Goal: Communication & Community: Answer question/provide support

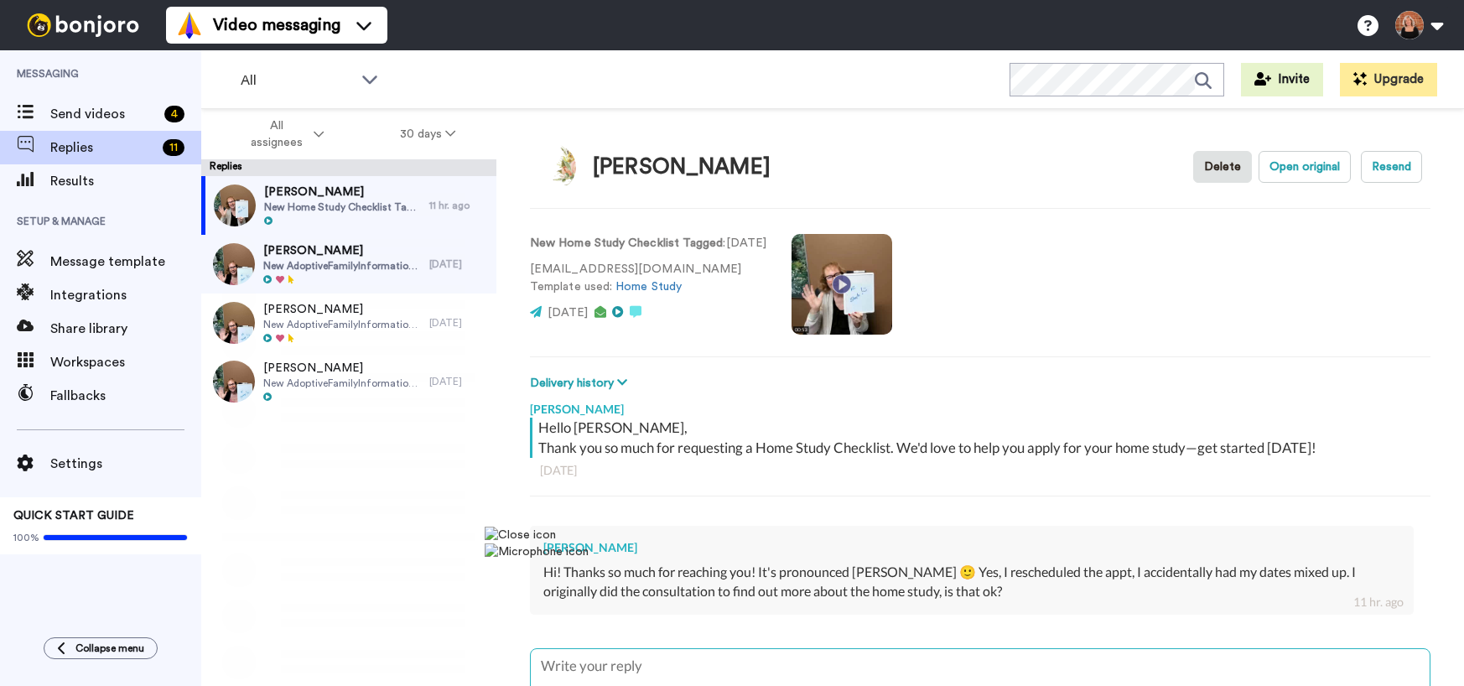
type textarea "O"
type textarea "x"
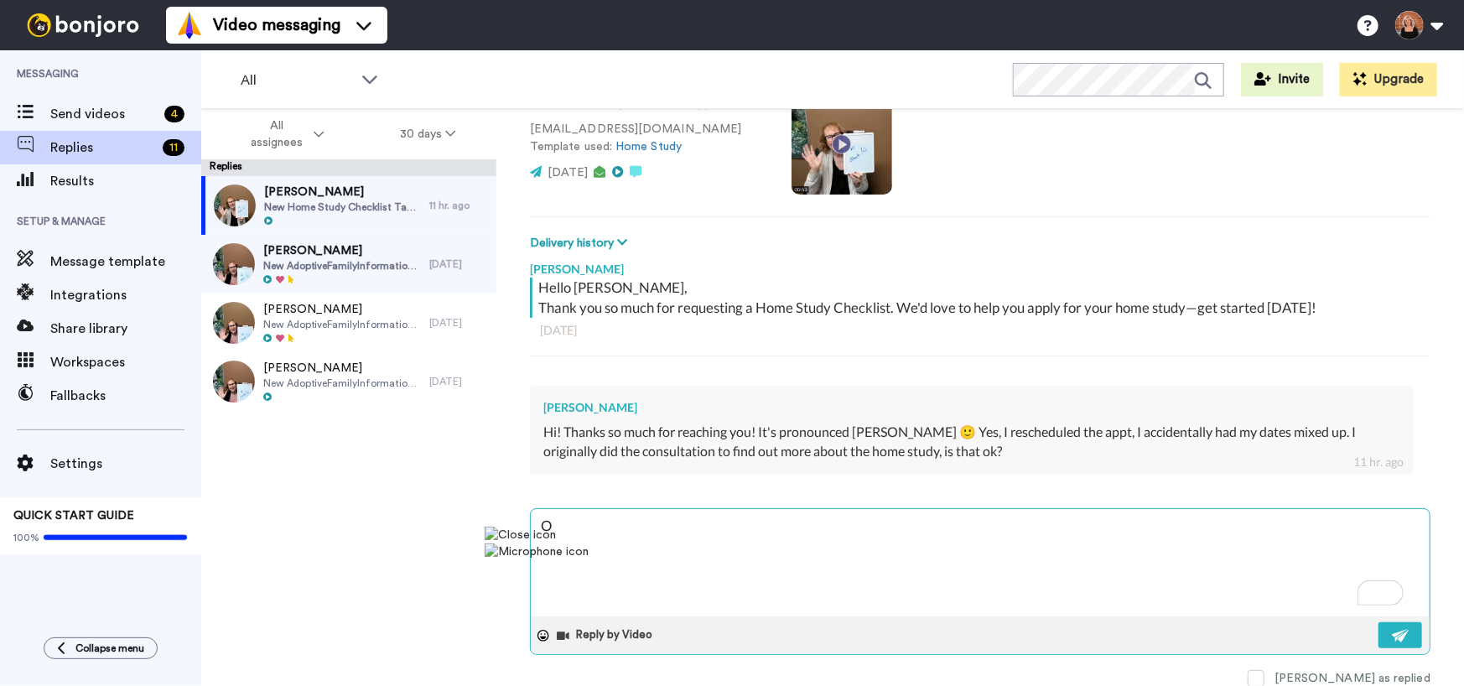
type textarea "Oh"
type textarea "x"
type textarea "Oh"
type textarea "x"
type textarea "Oh t"
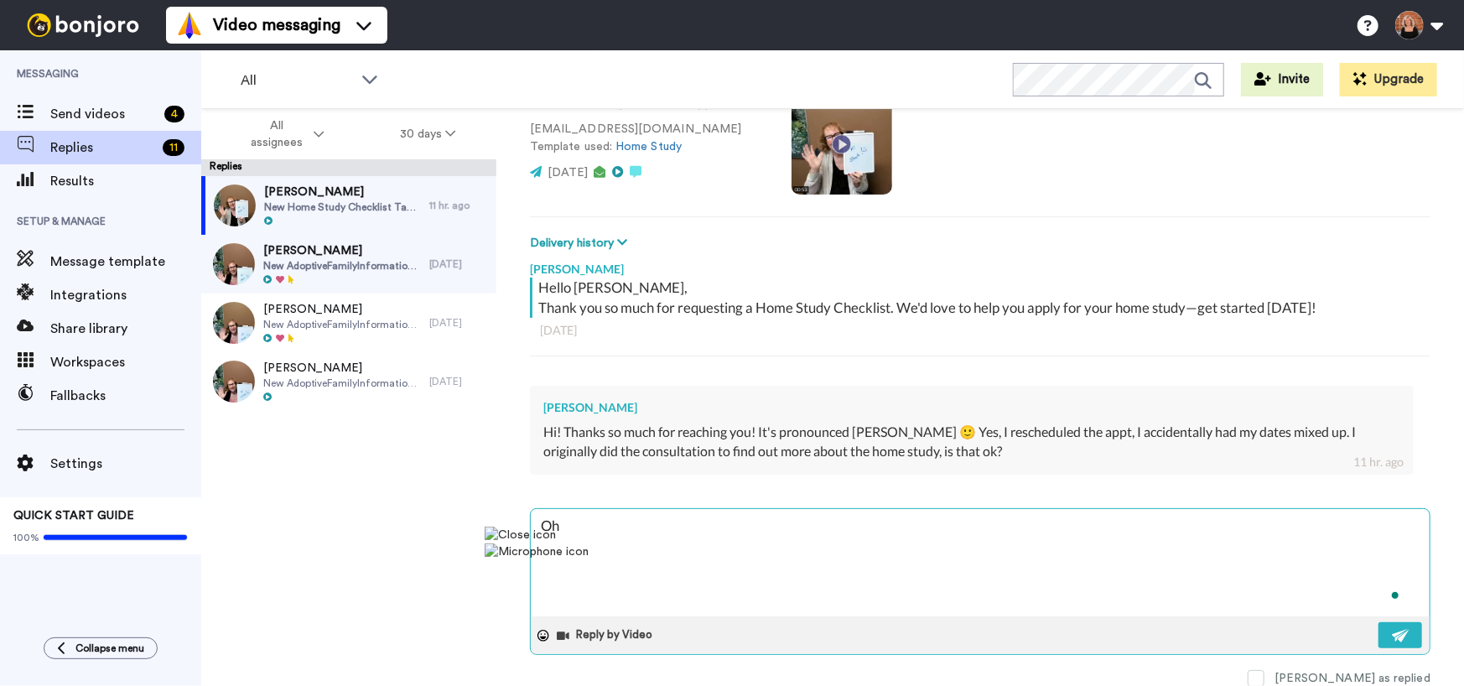
type textarea "x"
type textarea "Oh th"
type textarea "x"
type textarea "Oh tha"
type textarea "x"
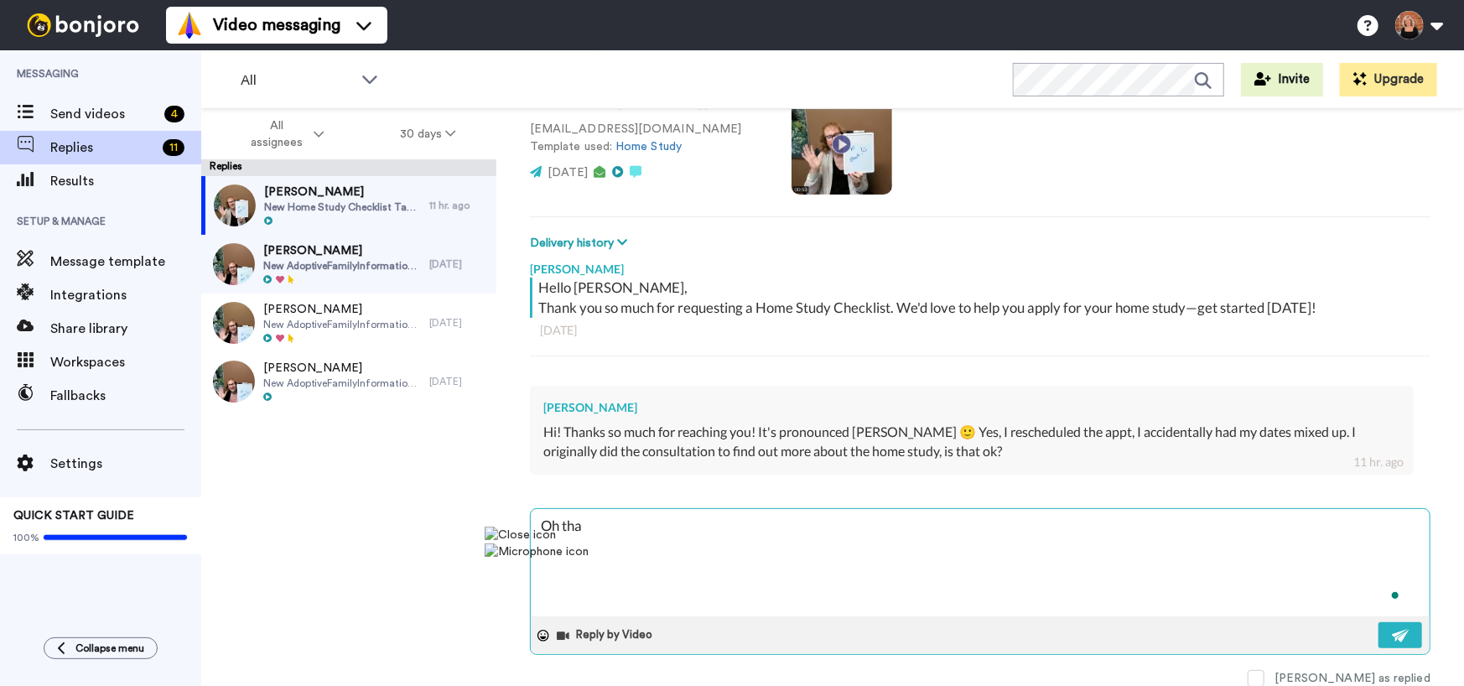
type textarea "Oh than"
type textarea "x"
type textarea "Oh thank"
type textarea "x"
type textarea "Oh thank"
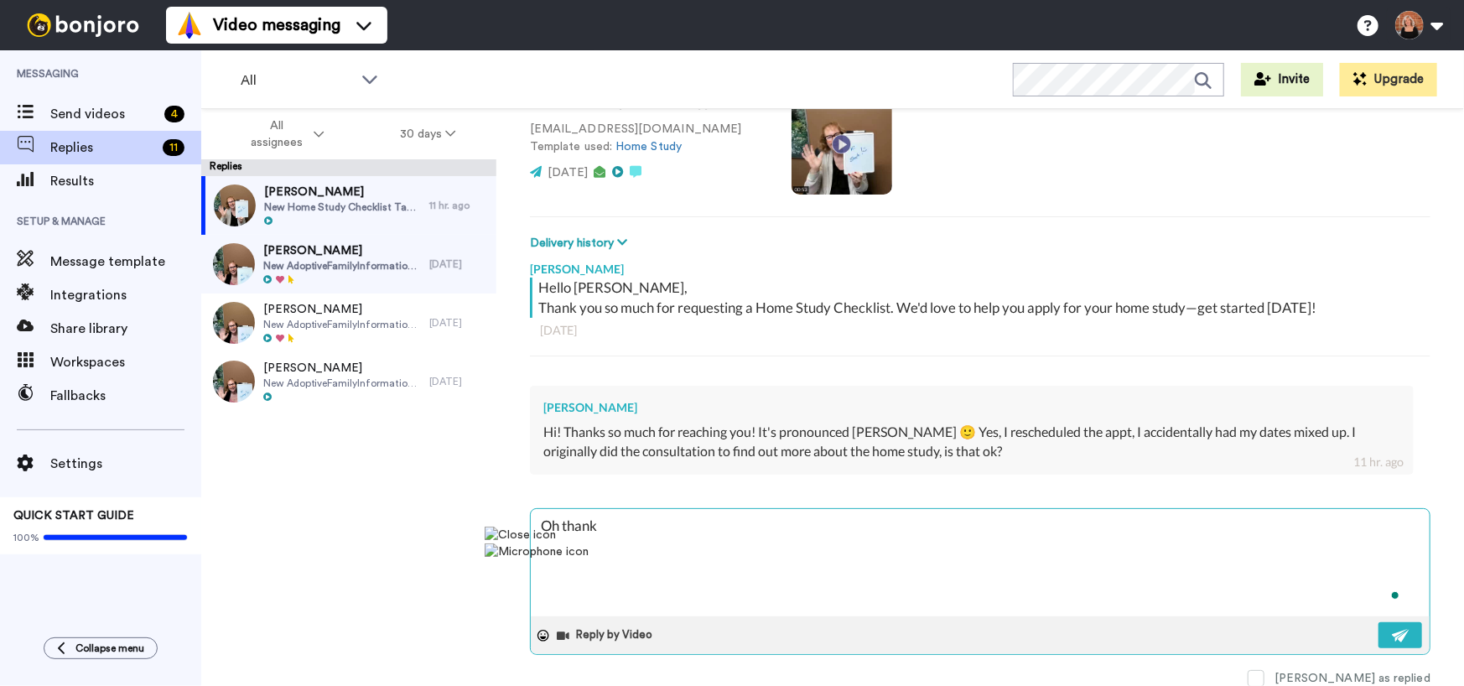
type textarea "x"
type textarea "Oh thank y"
type textarea "x"
type textarea "Oh thank yo"
type textarea "x"
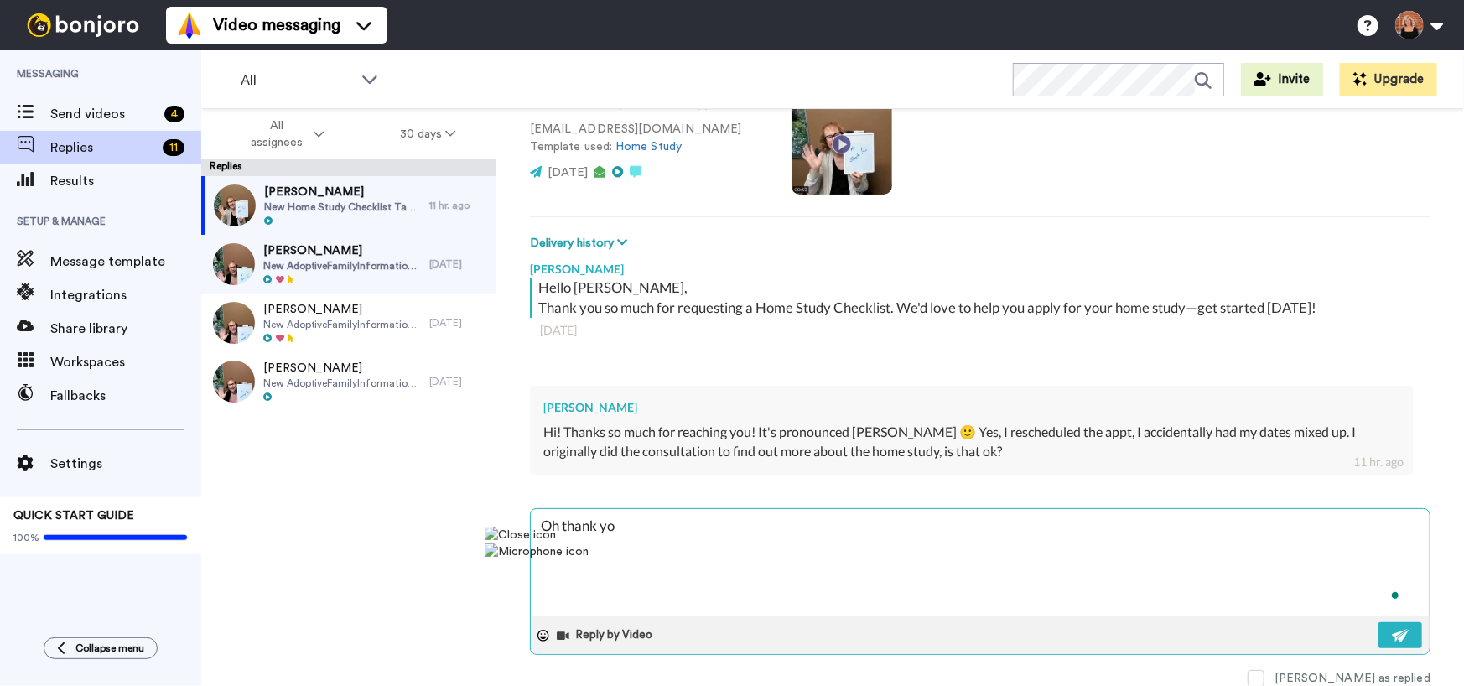
type textarea "Oh thank you"
type textarea "x"
type textarea "Oh thank you"
type textarea "x"
type textarea "Oh thank you f"
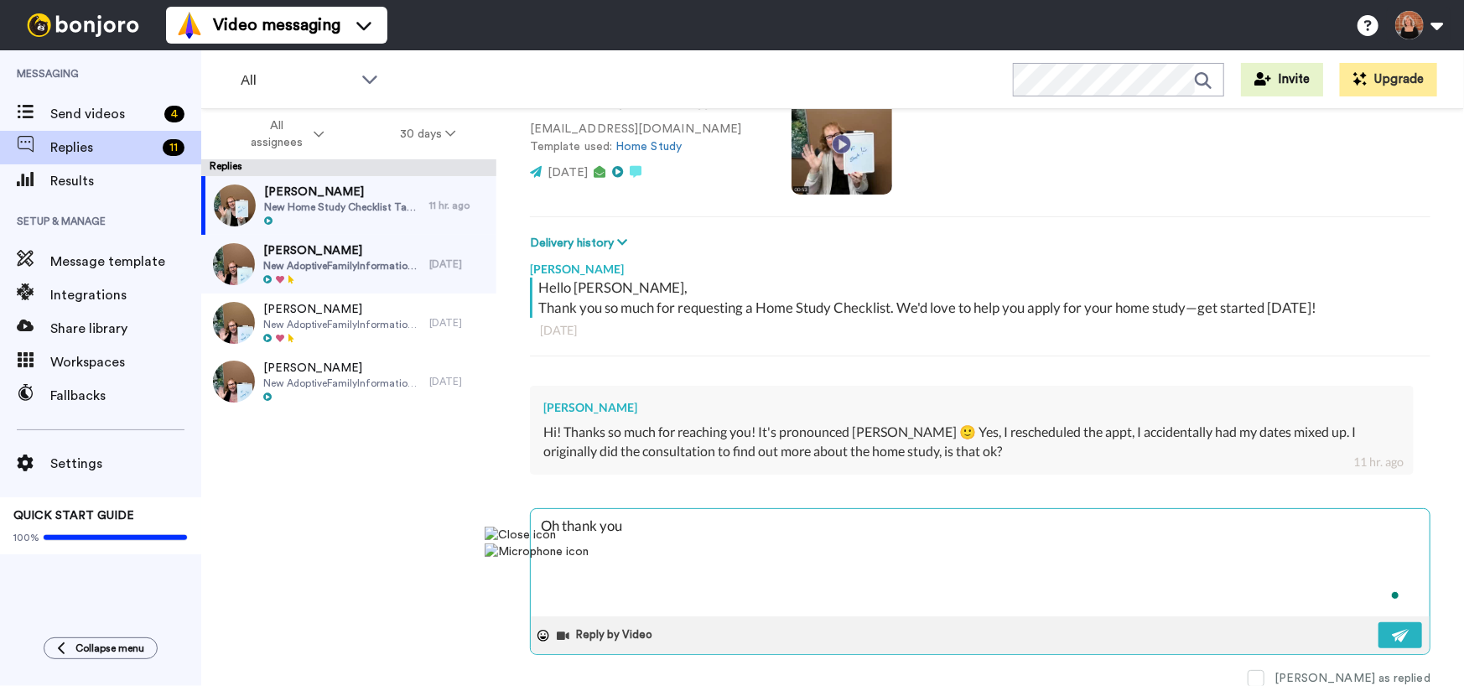
type textarea "x"
type textarea "Oh thank you fo"
type textarea "x"
type textarea "Oh thank you for"
type textarea "x"
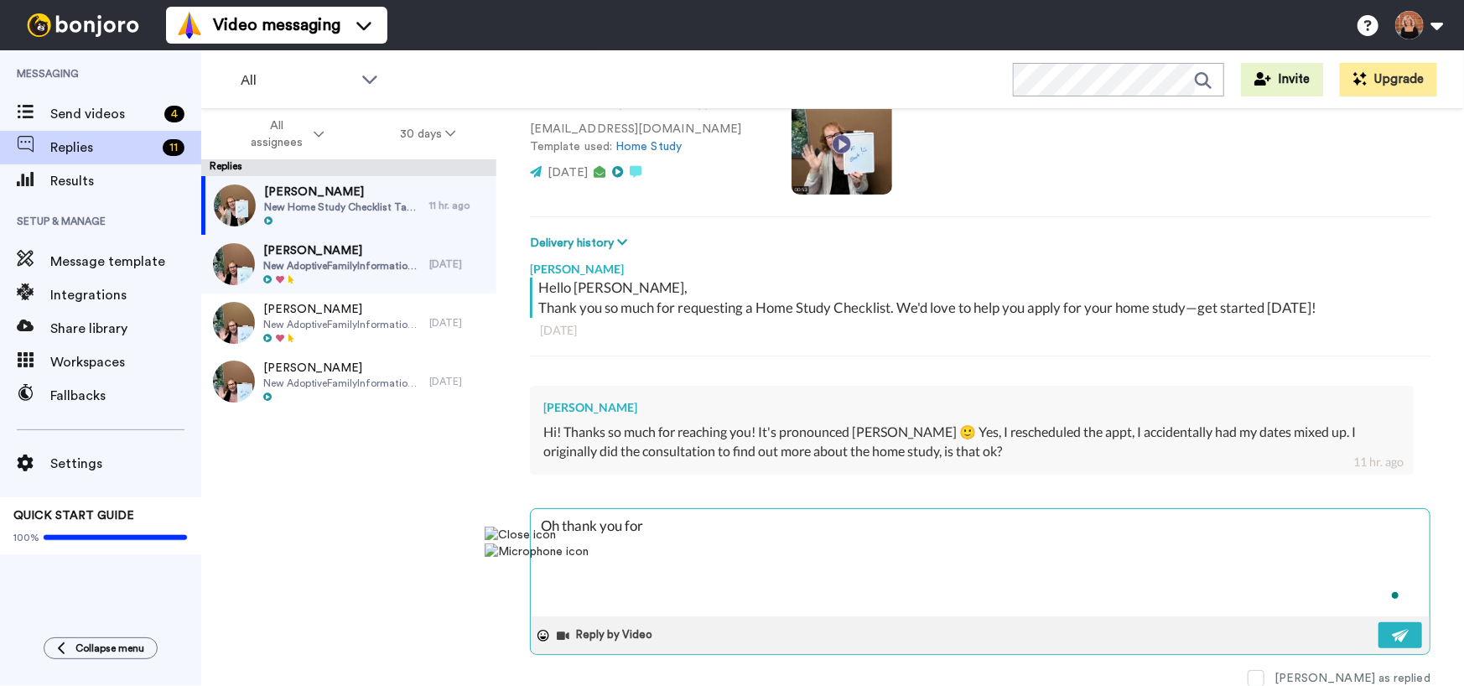
type textarea "Oh thank you for"
type textarea "x"
type textarea "Oh thank you for l"
type textarea "x"
type textarea "Oh thank you for le"
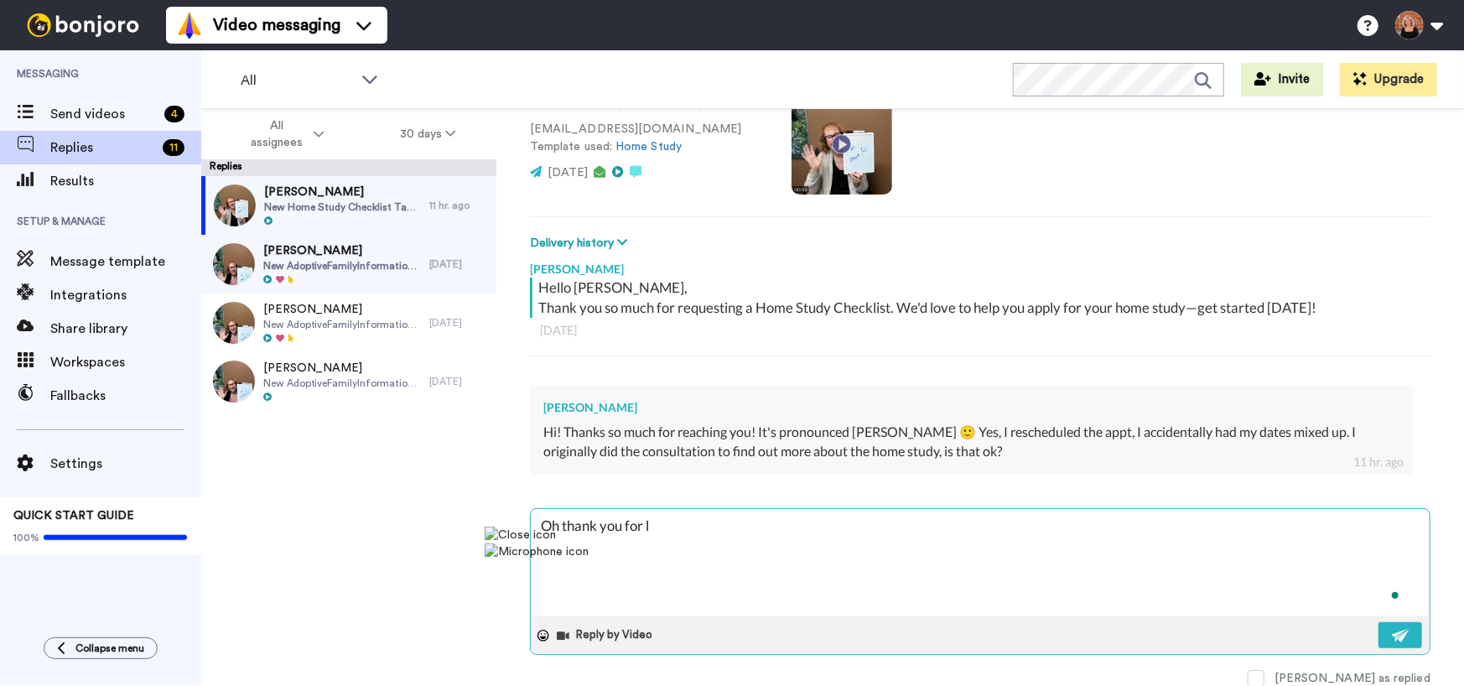
type textarea "x"
type textarea "Oh thank you for let"
type textarea "x"
type textarea "Oh thank you for lett"
type textarea "x"
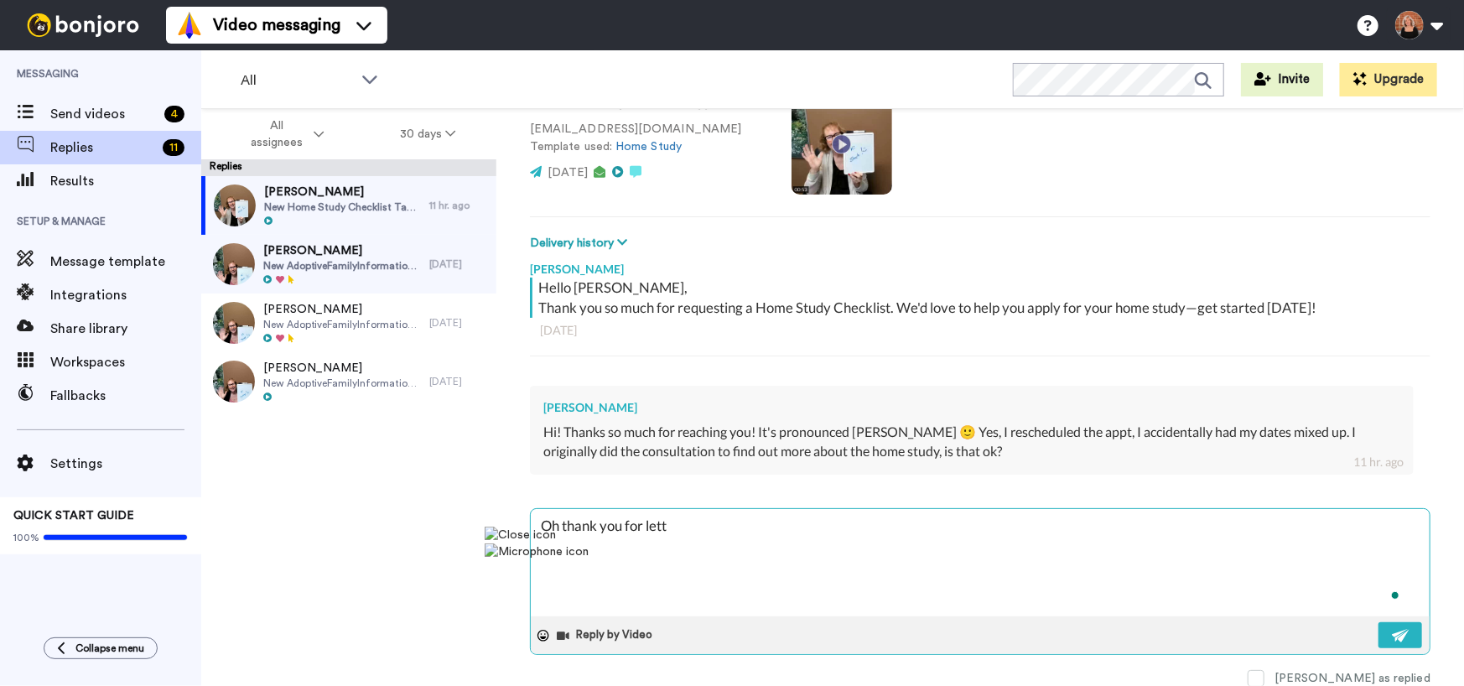
type textarea "Oh thank you for [PERSON_NAME]"
type textarea "x"
type textarea "Oh thank you for lettin"
type textarea "x"
type textarea "Oh thank you for letting"
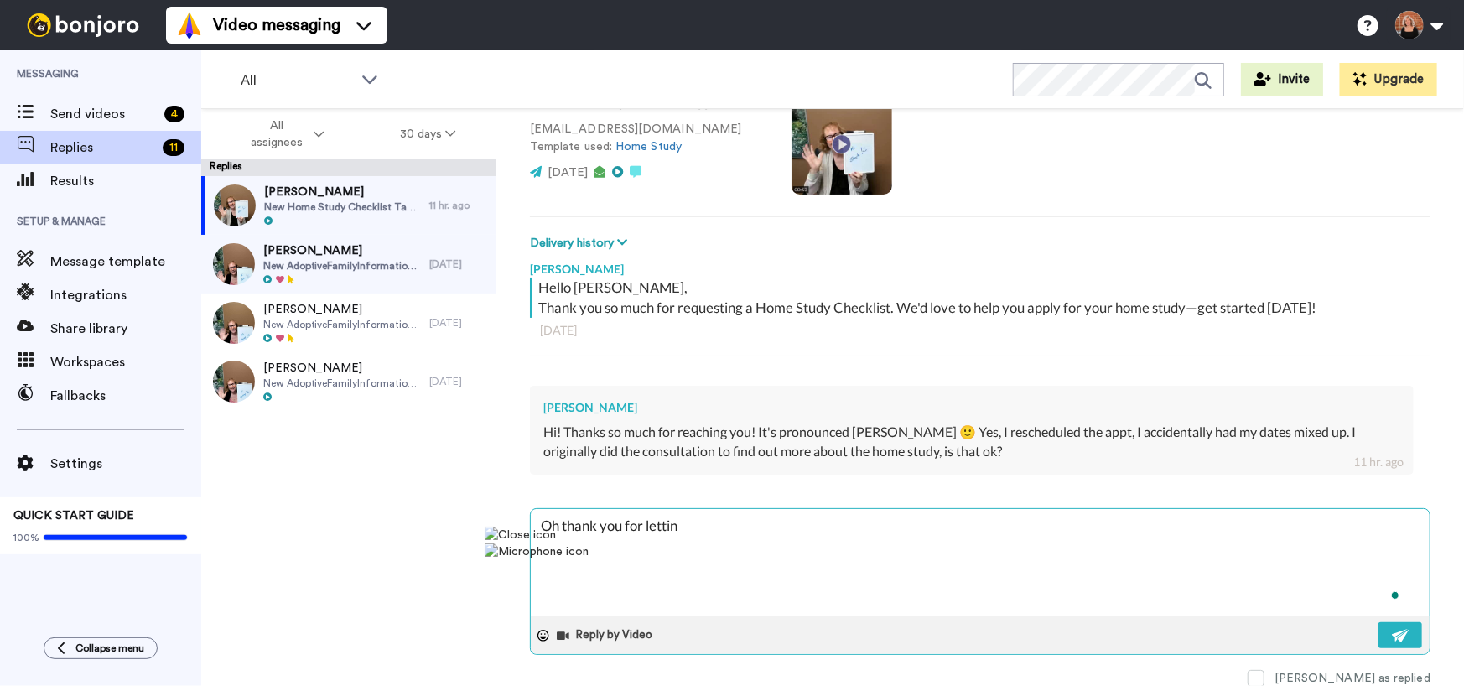
type textarea "x"
type textarea "Oh thank you for letting"
type textarea "x"
type textarea "Oh thank you for letting m"
type textarea "x"
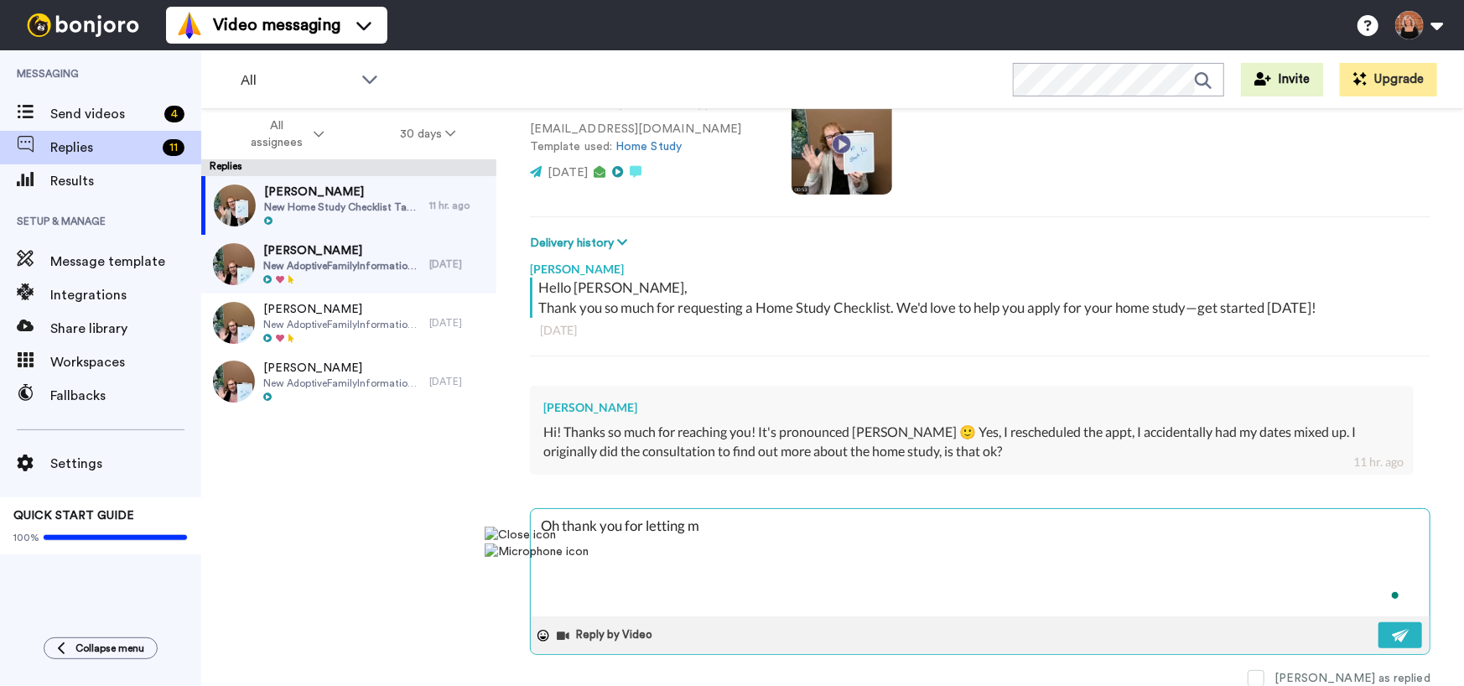
type textarea "Oh thank you for letting me"
type textarea "x"
type textarea "Oh thank you for letting me"
type textarea "x"
type textarea "Oh thank you for letting me k"
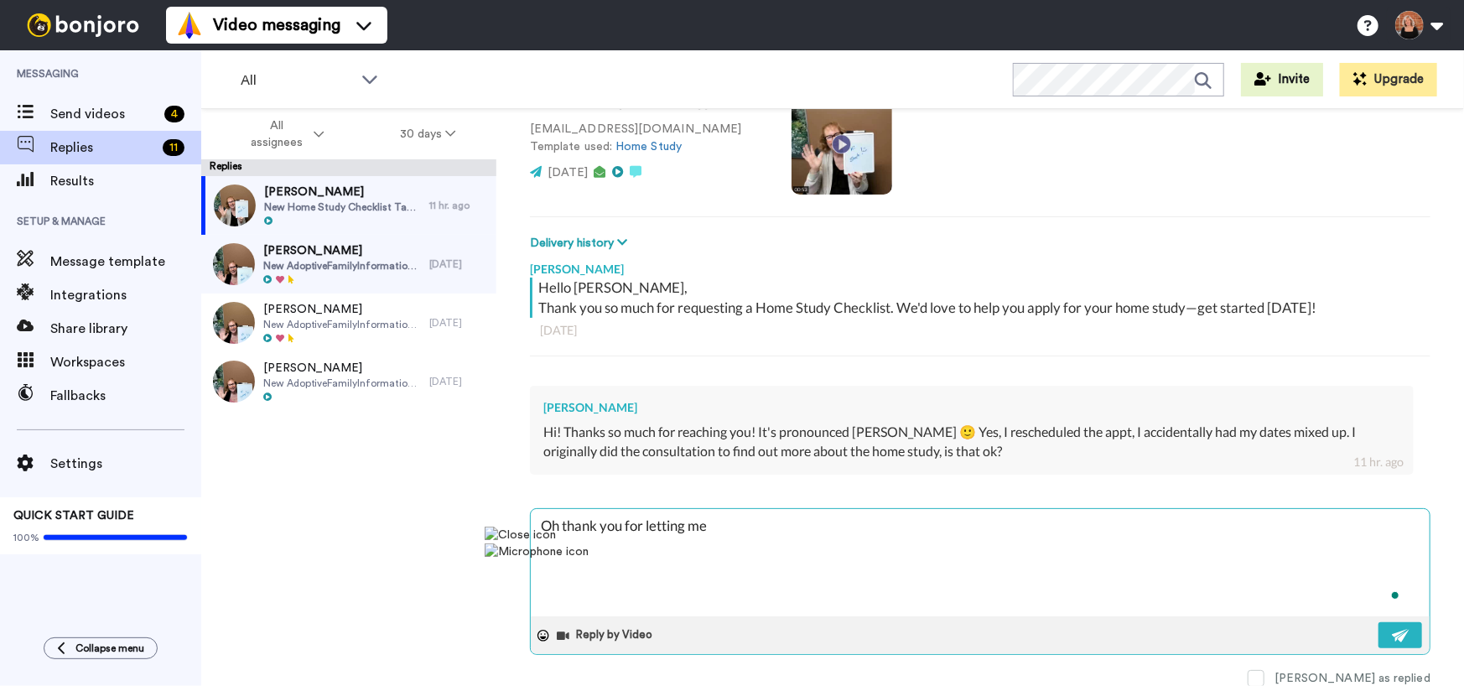
type textarea "x"
type textarea "Oh thank you for letting me kn"
type textarea "x"
type textarea "Oh thank you for letting me kno"
type textarea "x"
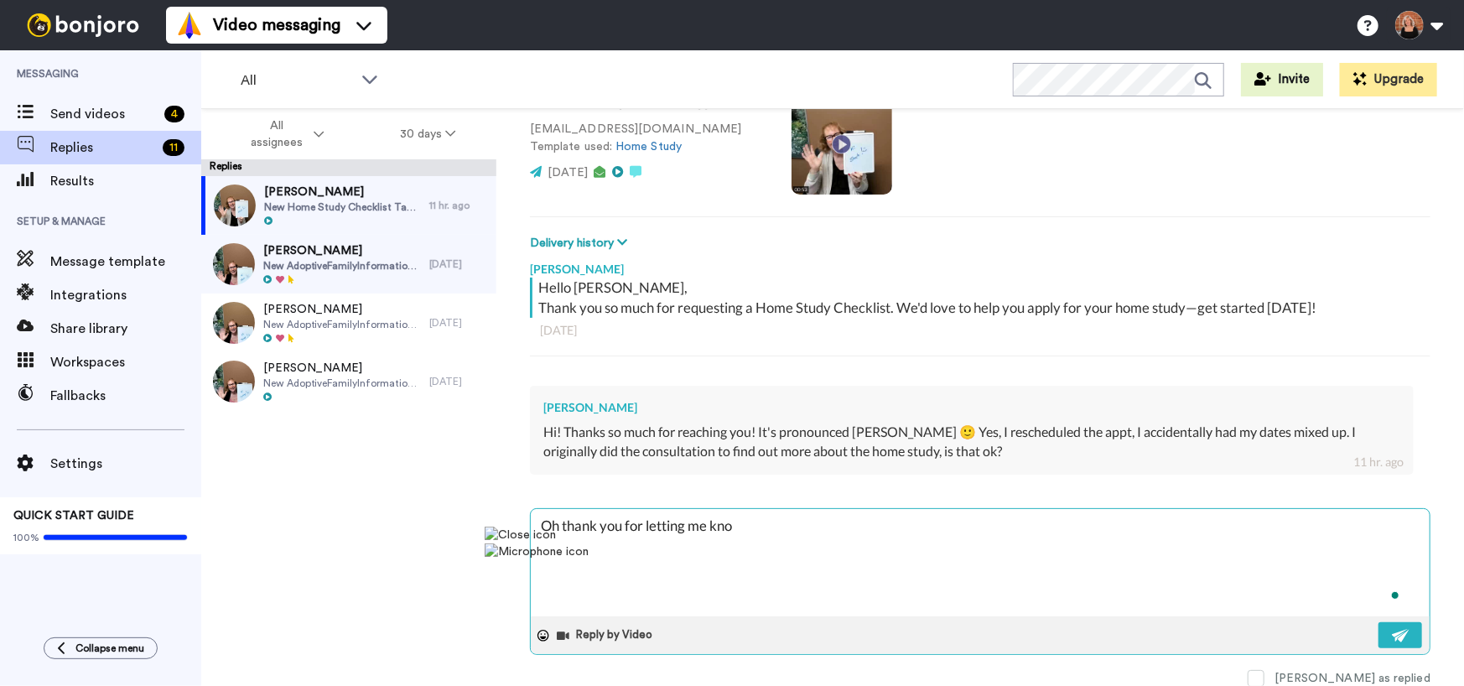
type textarea "Oh thank you for letting me know"
type textarea "x"
type textarea "Oh thank you for letting me know"
type textarea "x"
type textarea "Oh thank you for letting me know y"
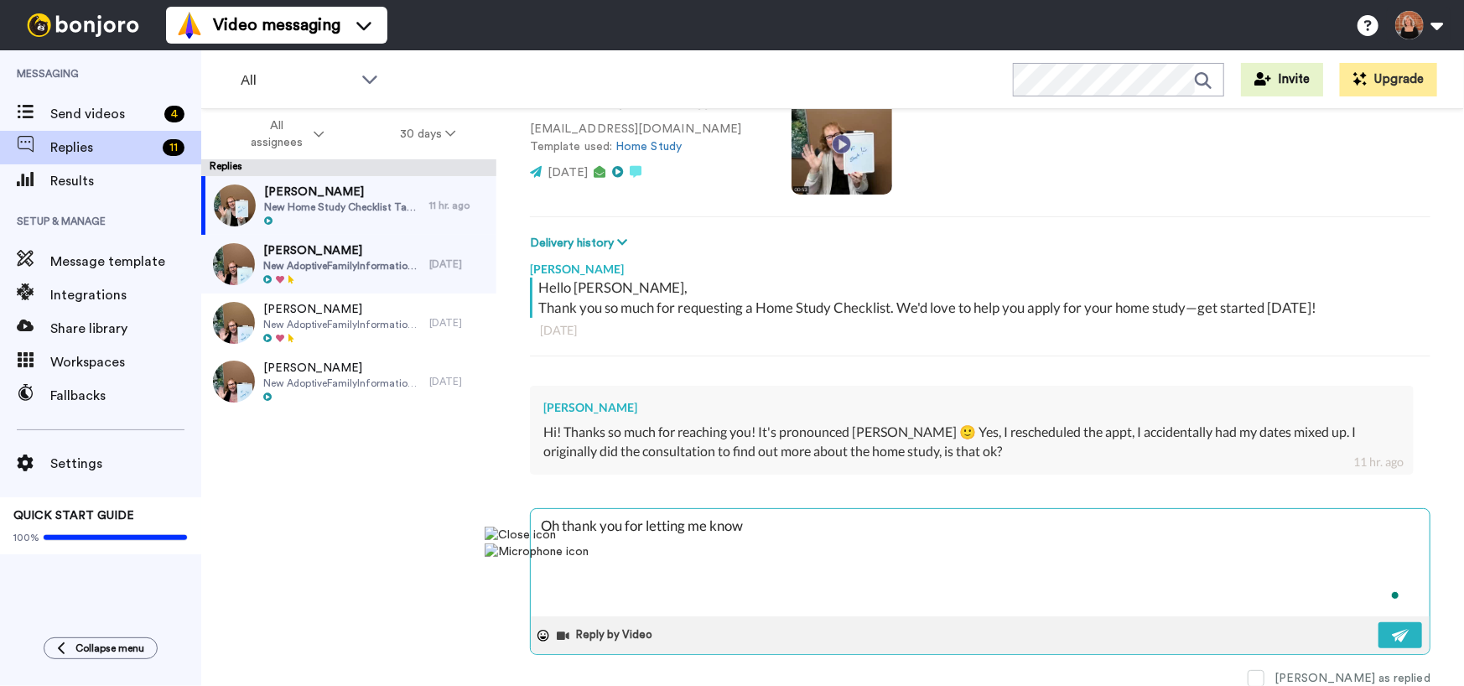
type textarea "x"
type textarea "Oh thank you for letting me know yo"
type textarea "x"
type textarea "Oh thank you for letting me know you"
type textarea "x"
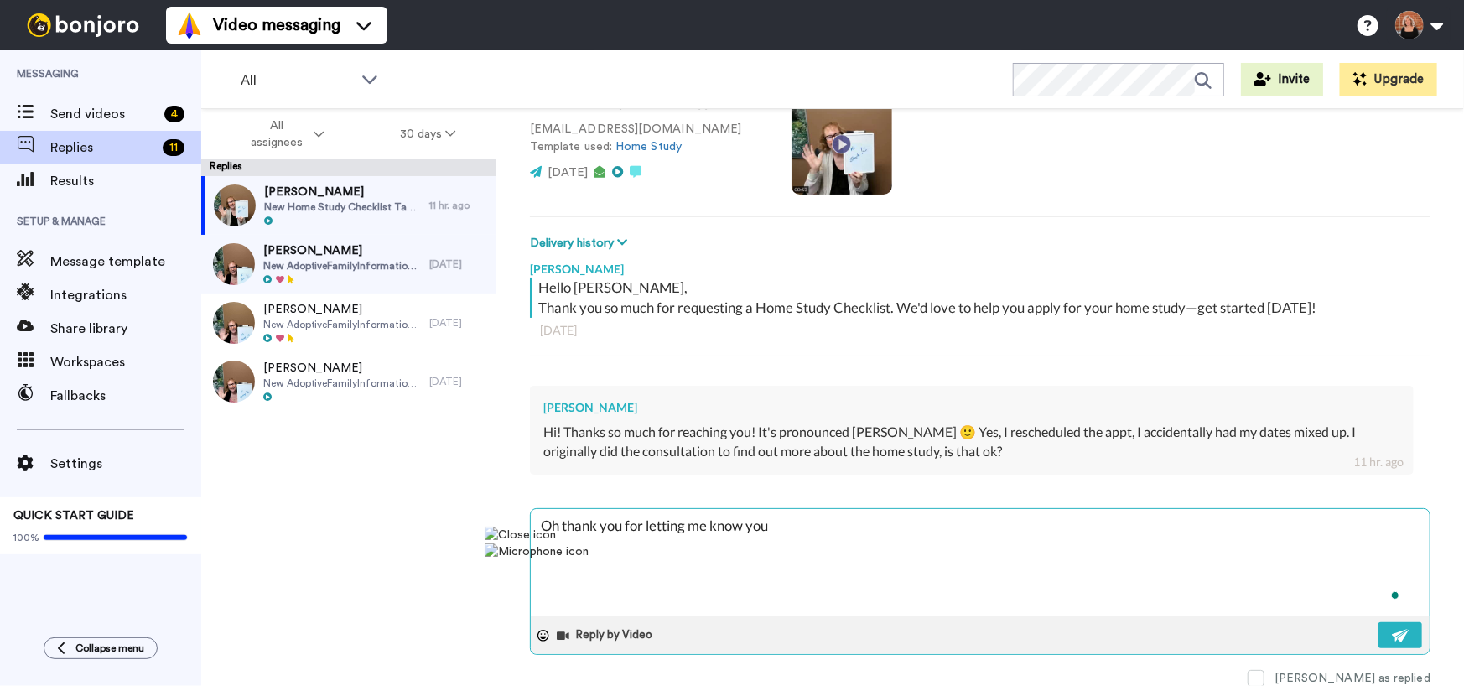
type textarea "Oh thank you for letting me know you"
type textarea "x"
type textarea "Oh thank you for letting me know you r"
type textarea "x"
type textarea "Oh thank you for letting me know you re"
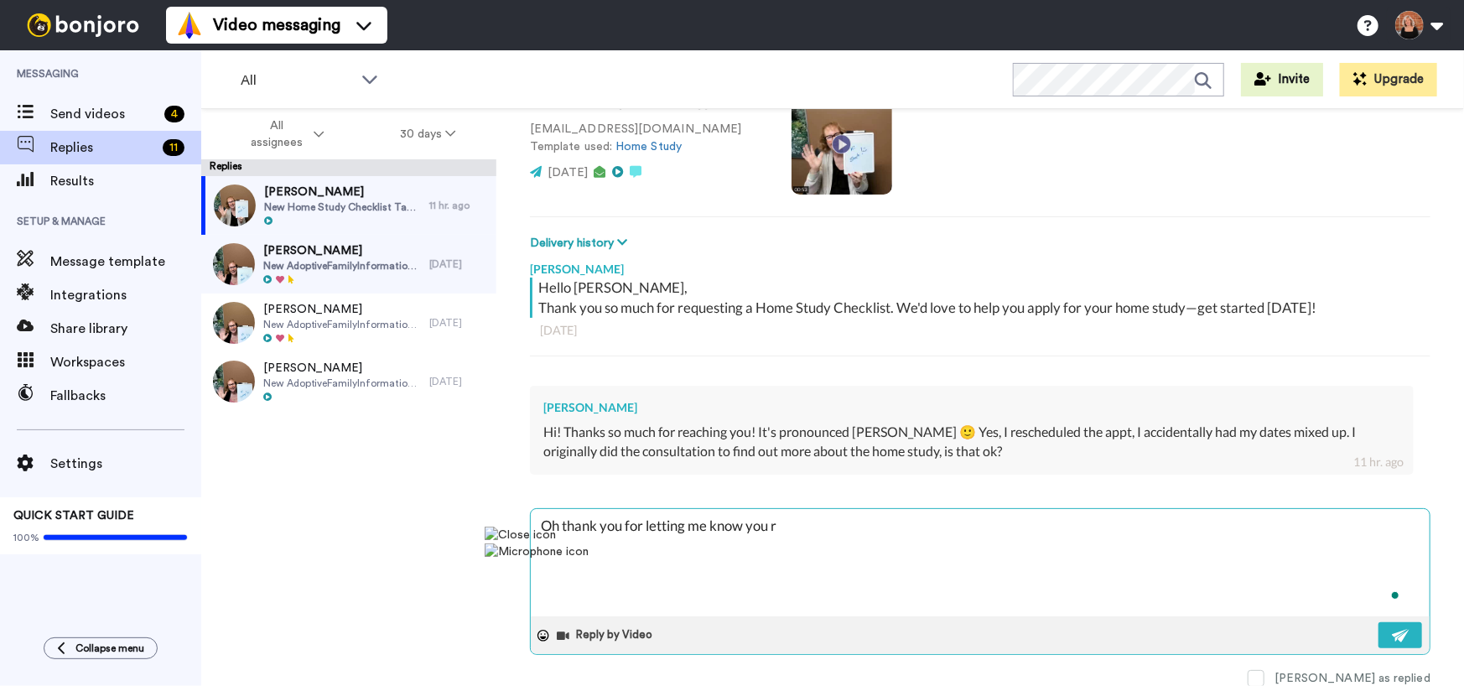
type textarea "x"
type textarea "Oh thank you for letting me know you res"
type textarea "x"
type textarea "Oh thank you for letting me know you [PERSON_NAME]"
type textarea "x"
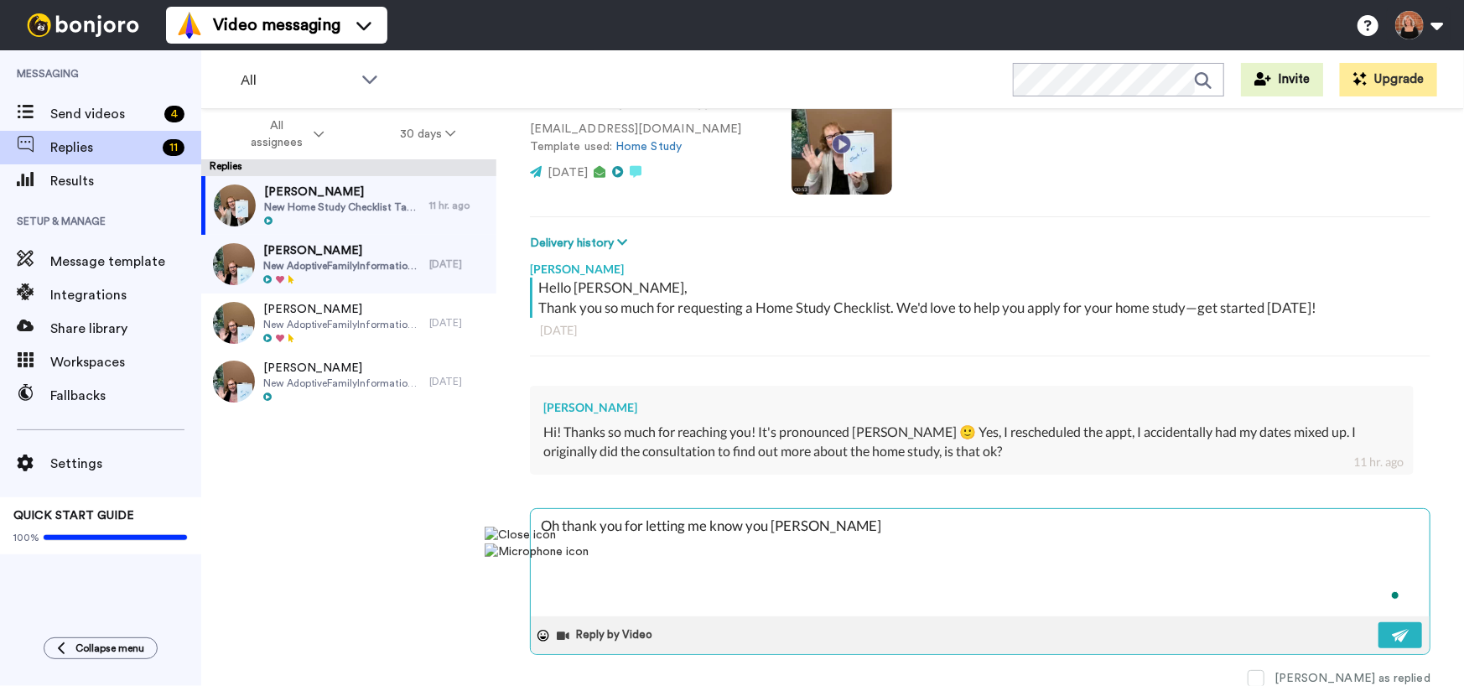
type textarea "Oh thank you for letting me know you reshc"
type textarea "x"
type textarea "Oh thank you for letting me know you reshce"
type textarea "x"
type textarea "Oh thank you for letting me know you reshced"
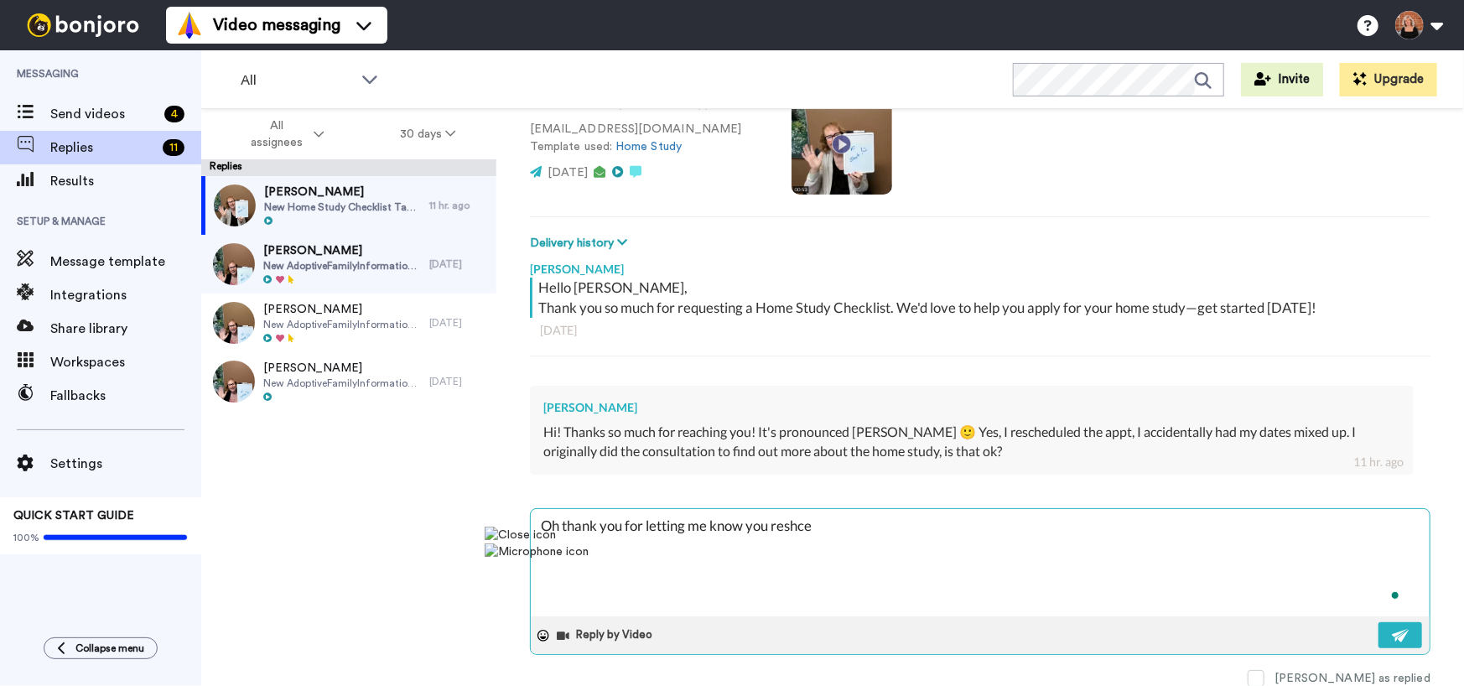
type textarea "x"
type textarea "Oh thank you for letting me know you reshcedl"
type textarea "x"
type textarea "Oh thank you for letting me know you reshcedle"
type textarea "x"
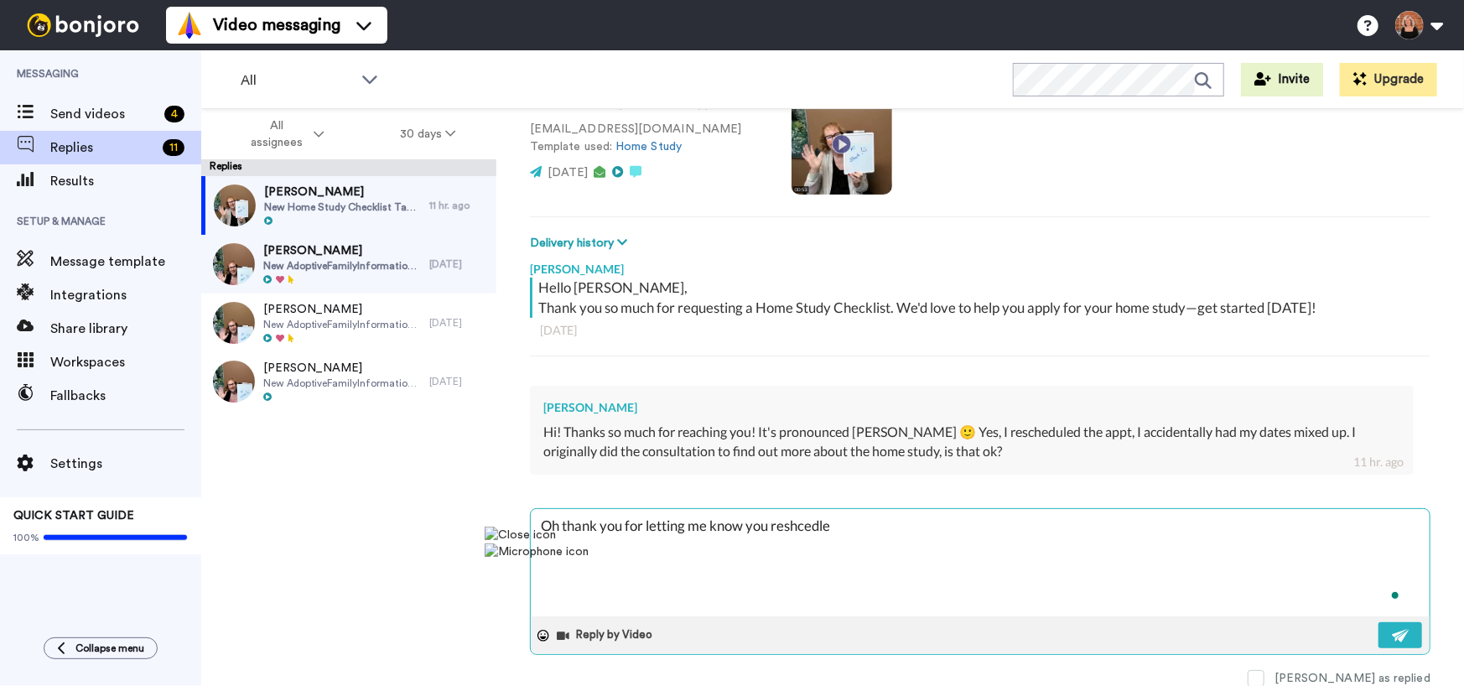
type textarea "Oh thank you for letting me know you reshcedled"
type textarea "x"
type textarea "Oh thank you for letting me know you reshcedled,"
type textarea "x"
type textarea "Oh thank you for letting me know you reshcedled,"
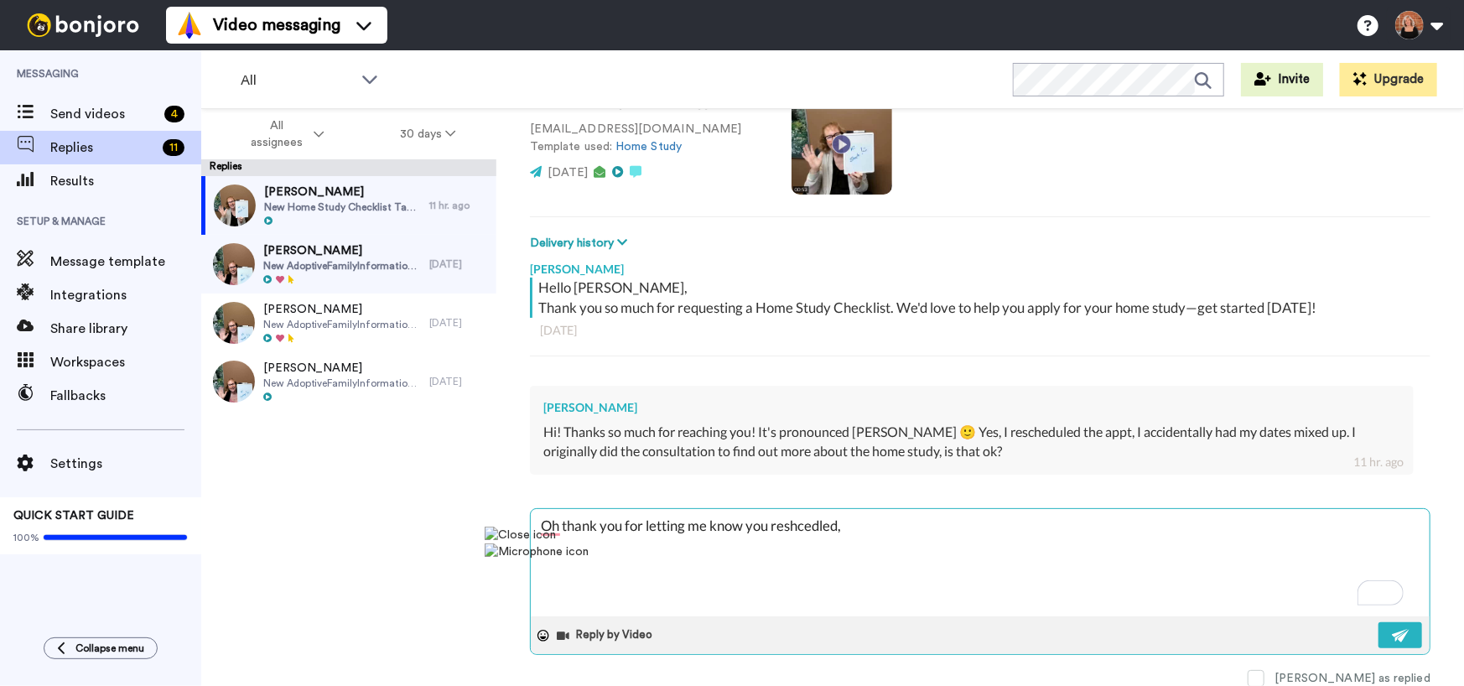
type textarea "x"
type textarea "Oh thank you for letting me know you reshcedled, a"
type textarea "x"
type textarea "Oh thank you for letting me know you reshcedled, as"
type textarea "x"
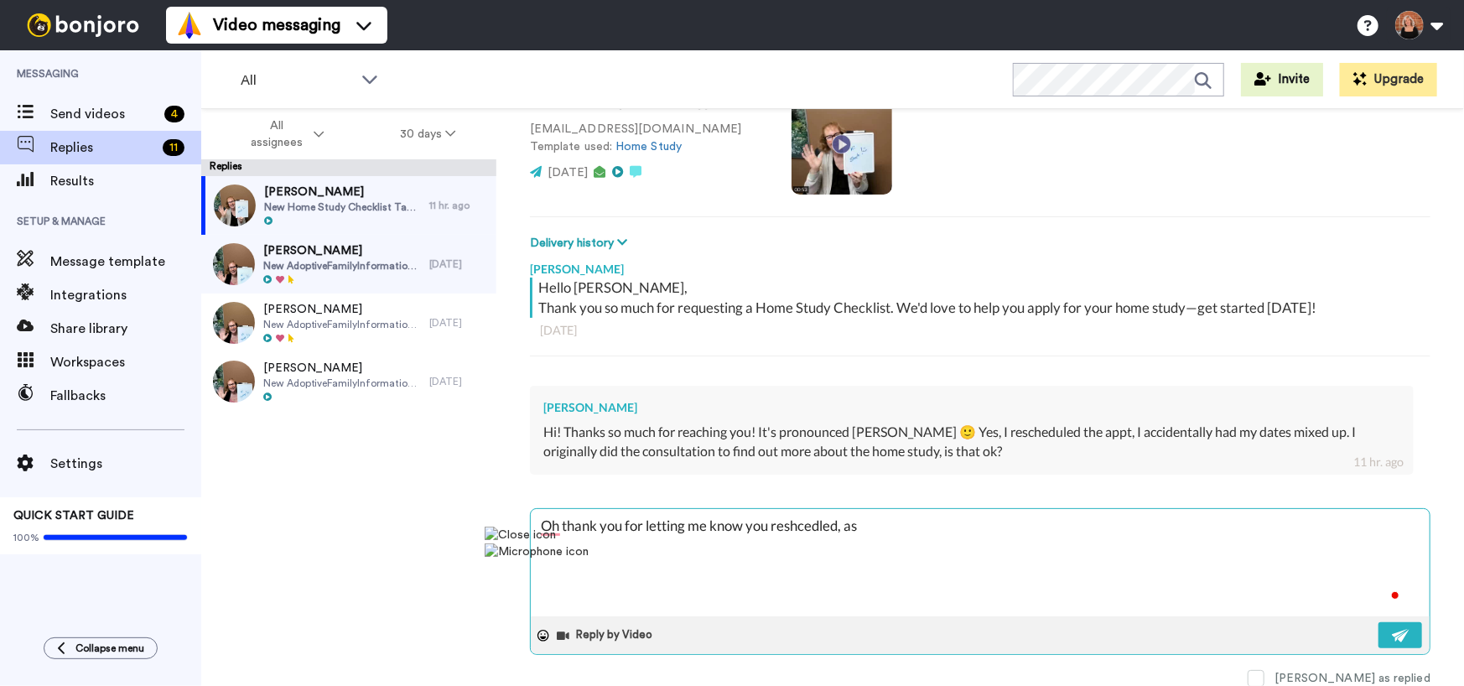
type textarea "Oh thank you for letting me know you reshcedled, as"
type textarea "x"
type textarea "Oh thank you for letting me know you reshcedled, as I"
type textarea "x"
type textarea "Oh thank you for letting me know you reshcedled, as I"
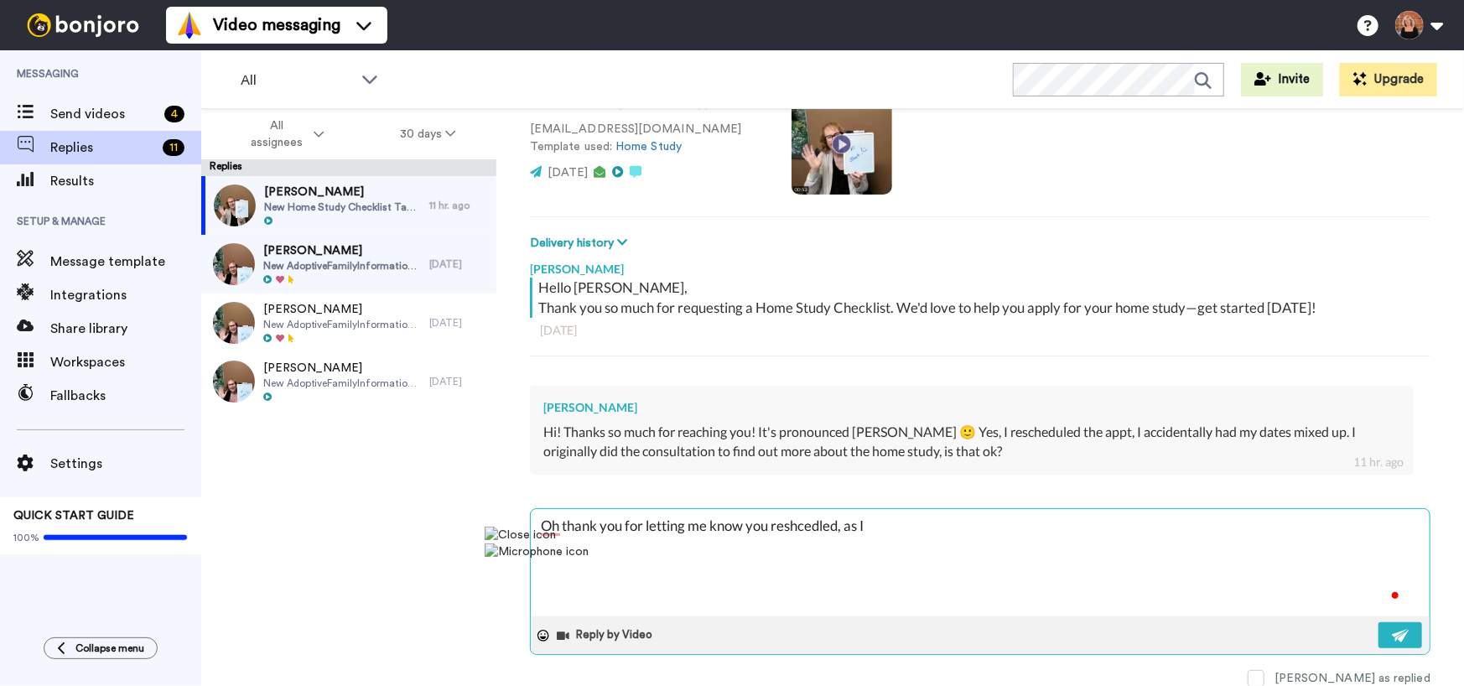
type textarea "x"
type textarea "Oh thank you for letting me know you reshcedled, as I d"
type textarea "x"
type textarea "Oh thank you for letting me know you reshcedled, as I do"
type textarea "x"
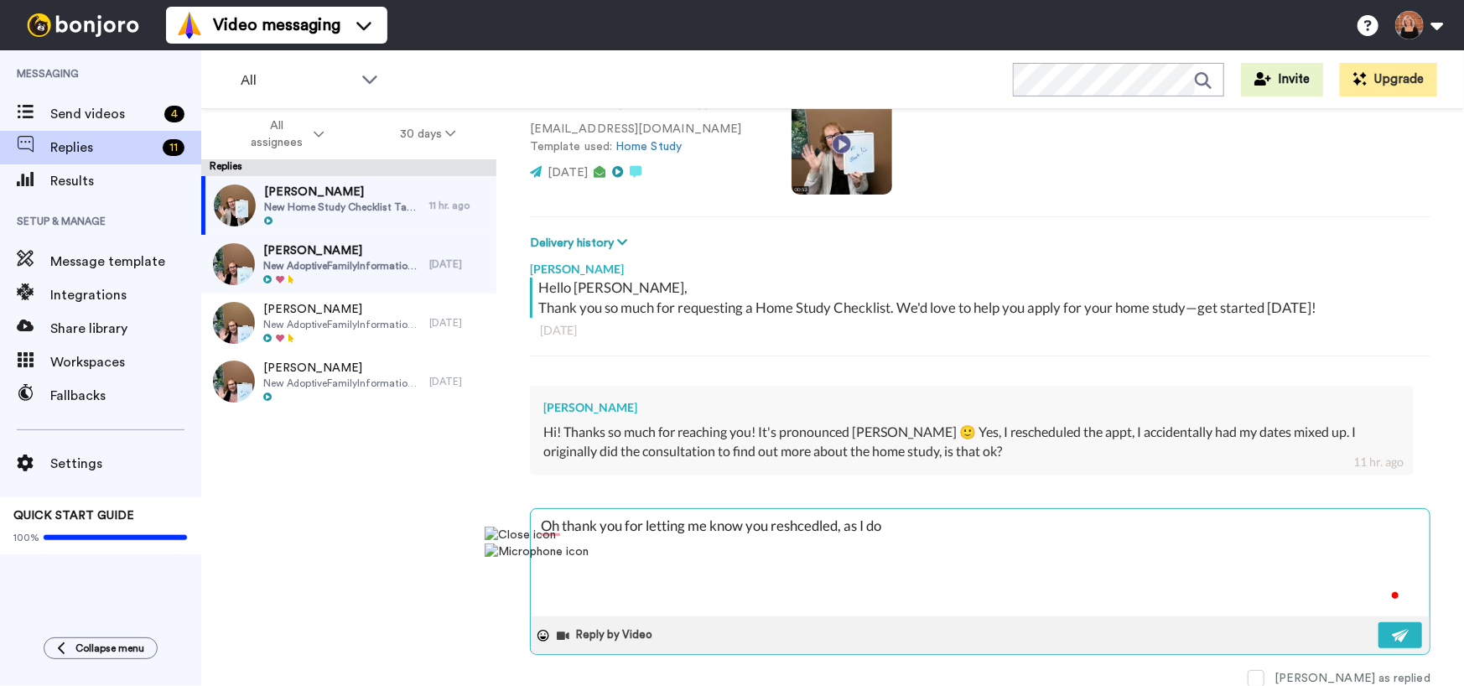
type textarea "Oh thank you for letting me know you reshcedled, as I don"
type textarea "x"
type textarea "Oh thank you for letting me know you reshcedled, as I don'"
type textarea "x"
type textarea "Oh thank you for letting me know you reshcedled, as I don't"
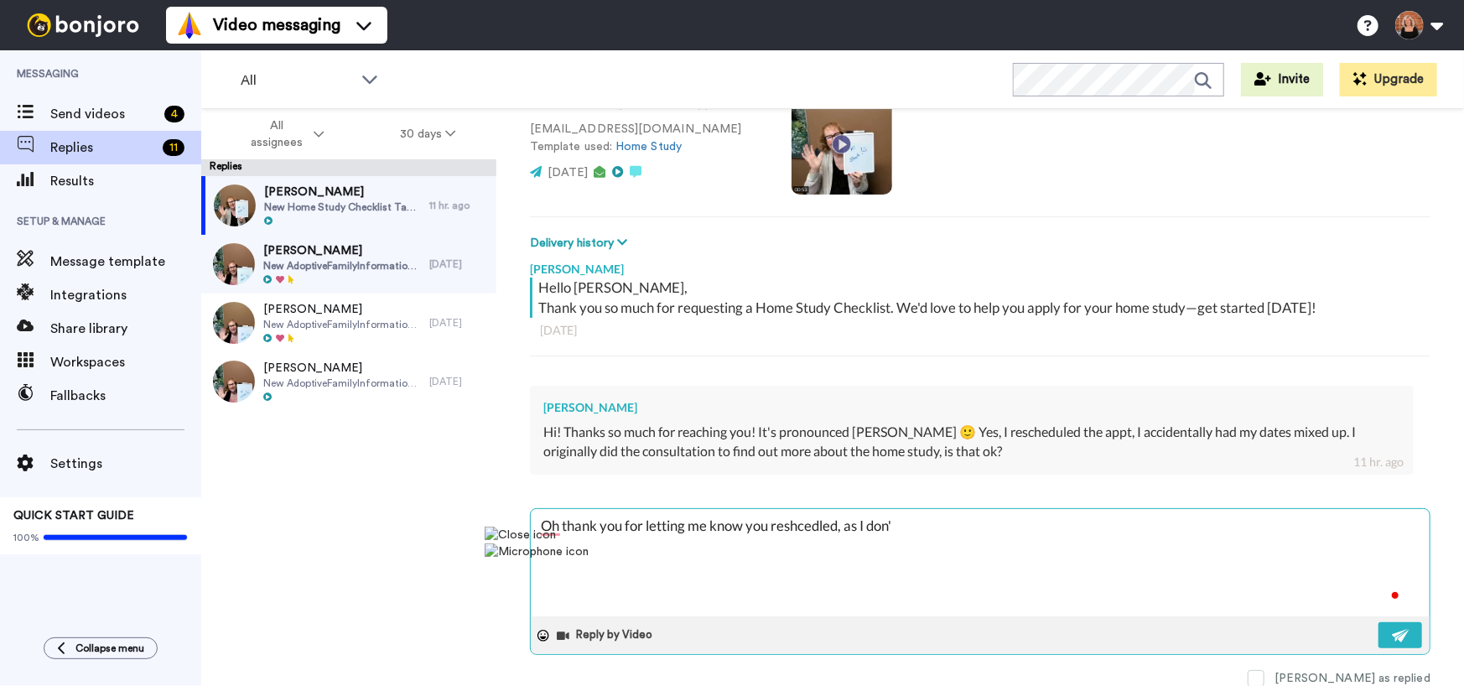
type textarea "x"
type textarea "Oh thank you for letting me know you reshcedled, as I don't"
type textarea "x"
type textarea "Oh thank you for letting me know you reshcedled, as I don't h"
type textarea "x"
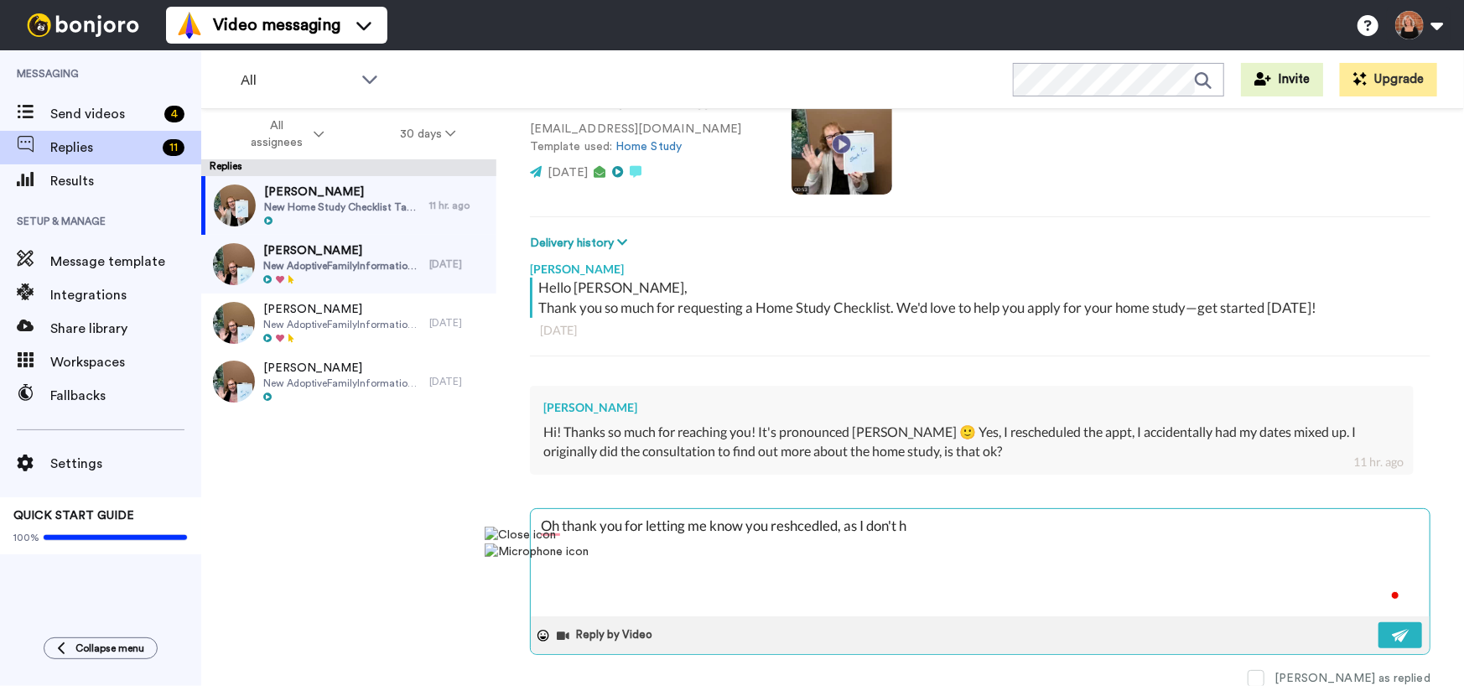
type textarea "Oh thank you for letting me know you reshcedled, as I don't ha"
type textarea "x"
type textarea "Oh thank you for letting me know you reshcedled, as I don't hav"
type textarea "x"
type textarea "Oh thank you for letting me know you reshcedled, as I don't have"
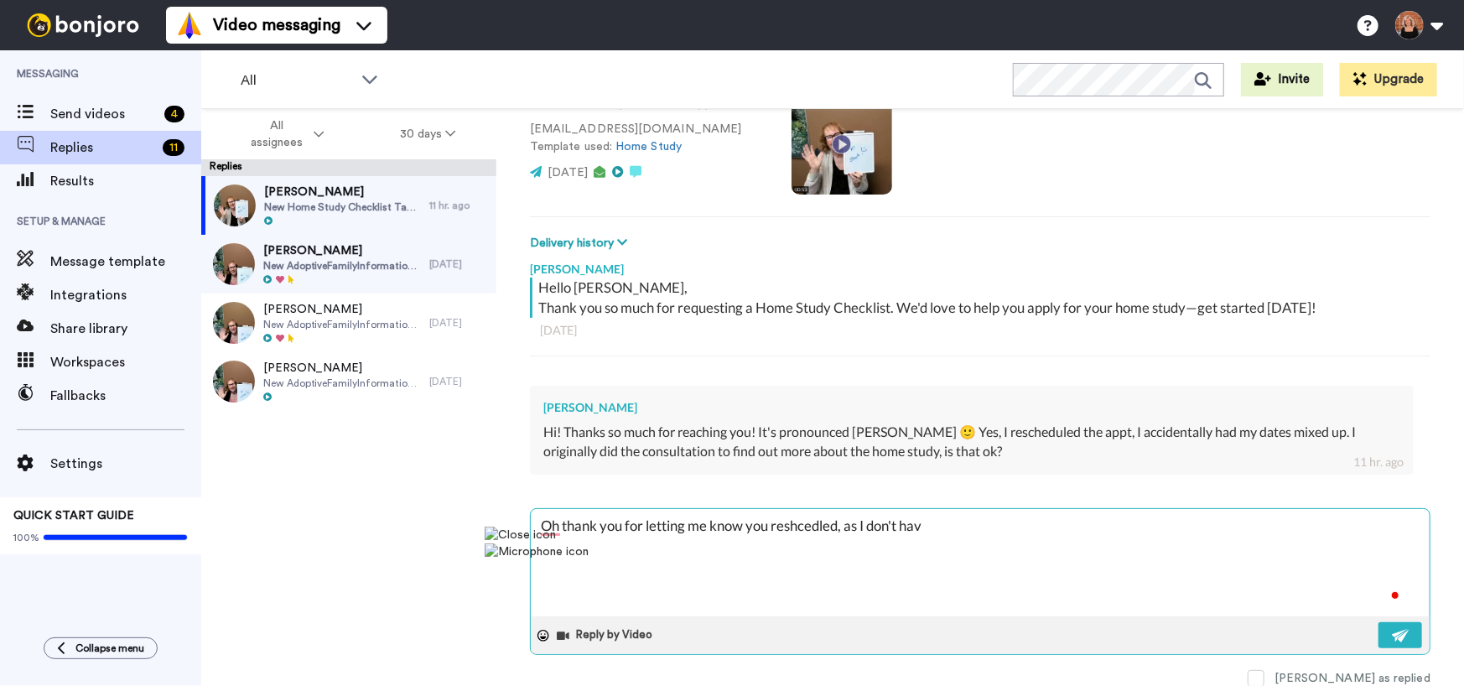
type textarea "x"
type textarea "Oh thank you for letting me know you reshcedled, as I don't have"
type textarea "x"
type textarea "Oh thank you for letting me know you reshcedled, as I don't have t"
type textarea "x"
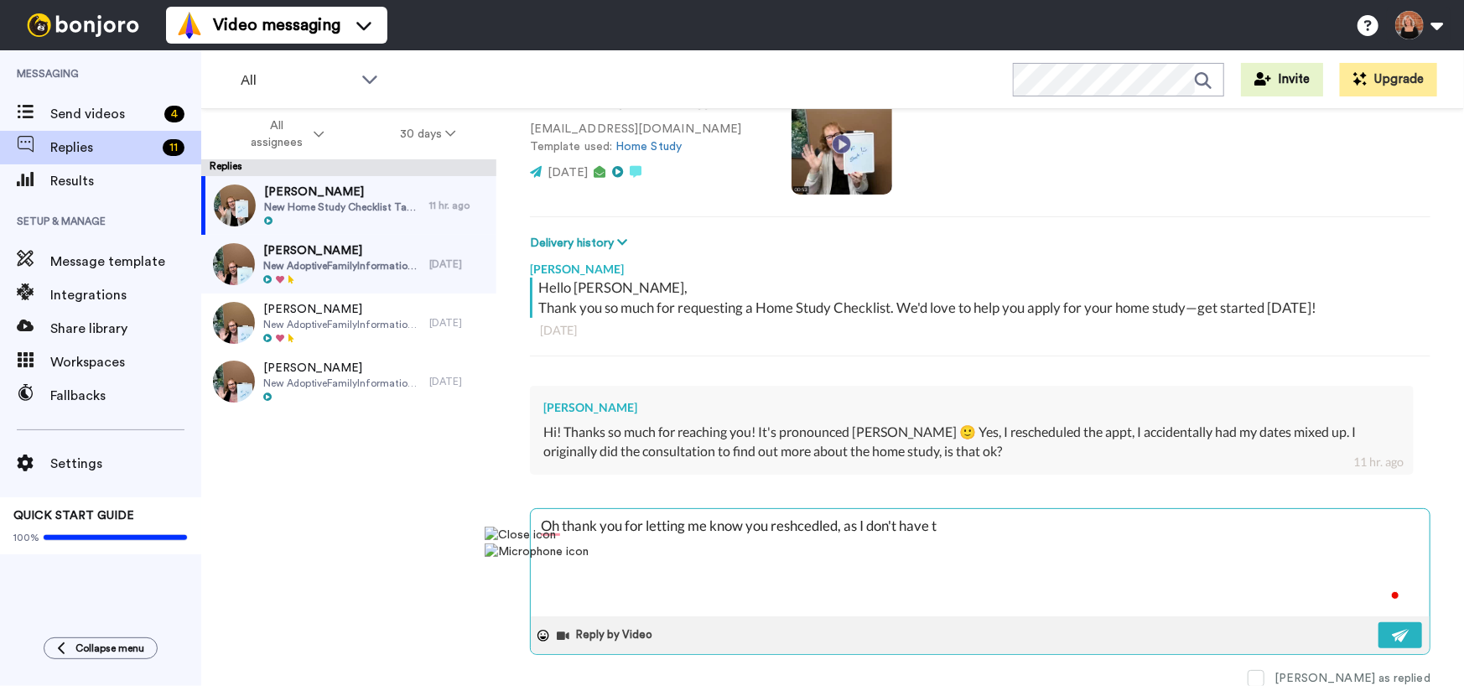
type textarea "Oh thank you for letting me know you reshcedled, as I don't have th"
type textarea "x"
type textarea "Oh thank you for letting me know you reshcedled, as I don't have tha"
type textarea "x"
type textarea "Oh thank you for letting me know you reshcedled, as I don't have that"
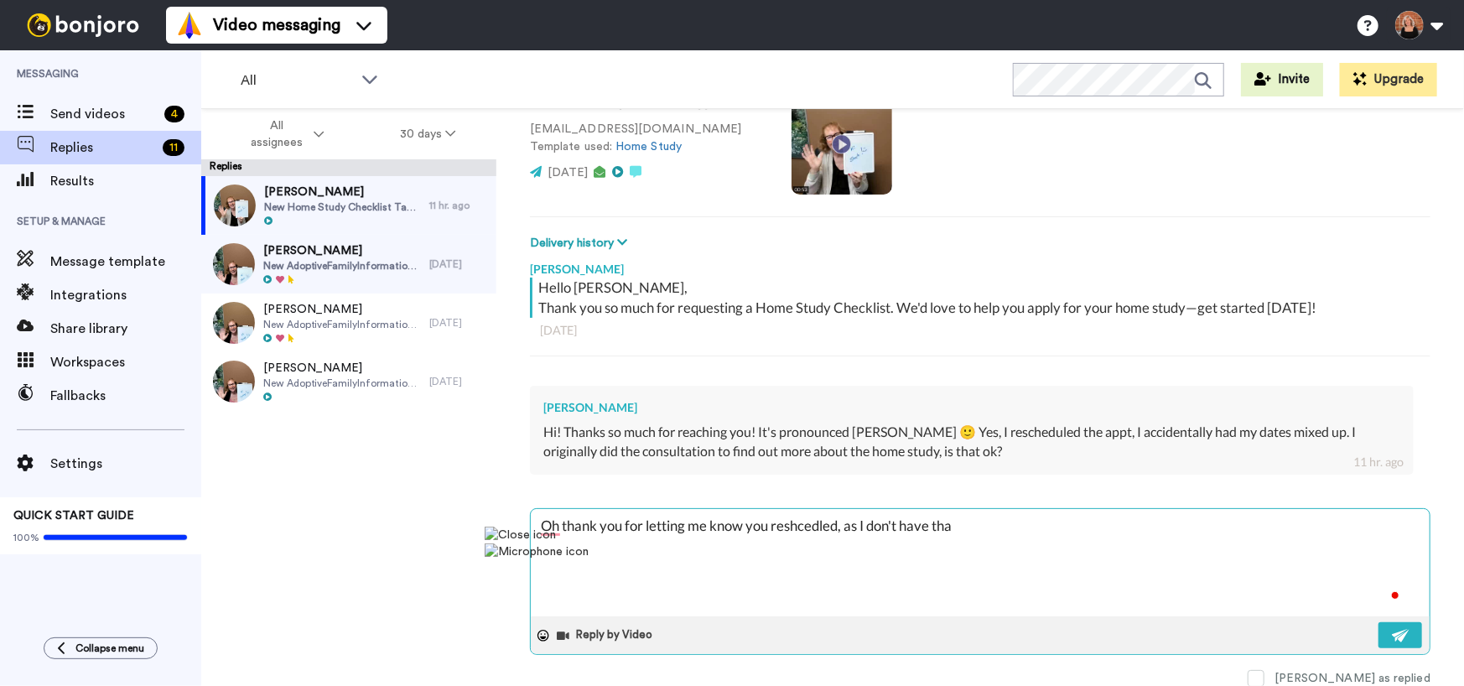
type textarea "x"
type textarea "Oh thank you for letting me know you reshcedled, as I don't have that"
type textarea "x"
type textarea "Oh thank you for letting me know you reshcedled, as I don't have that o"
type textarea "x"
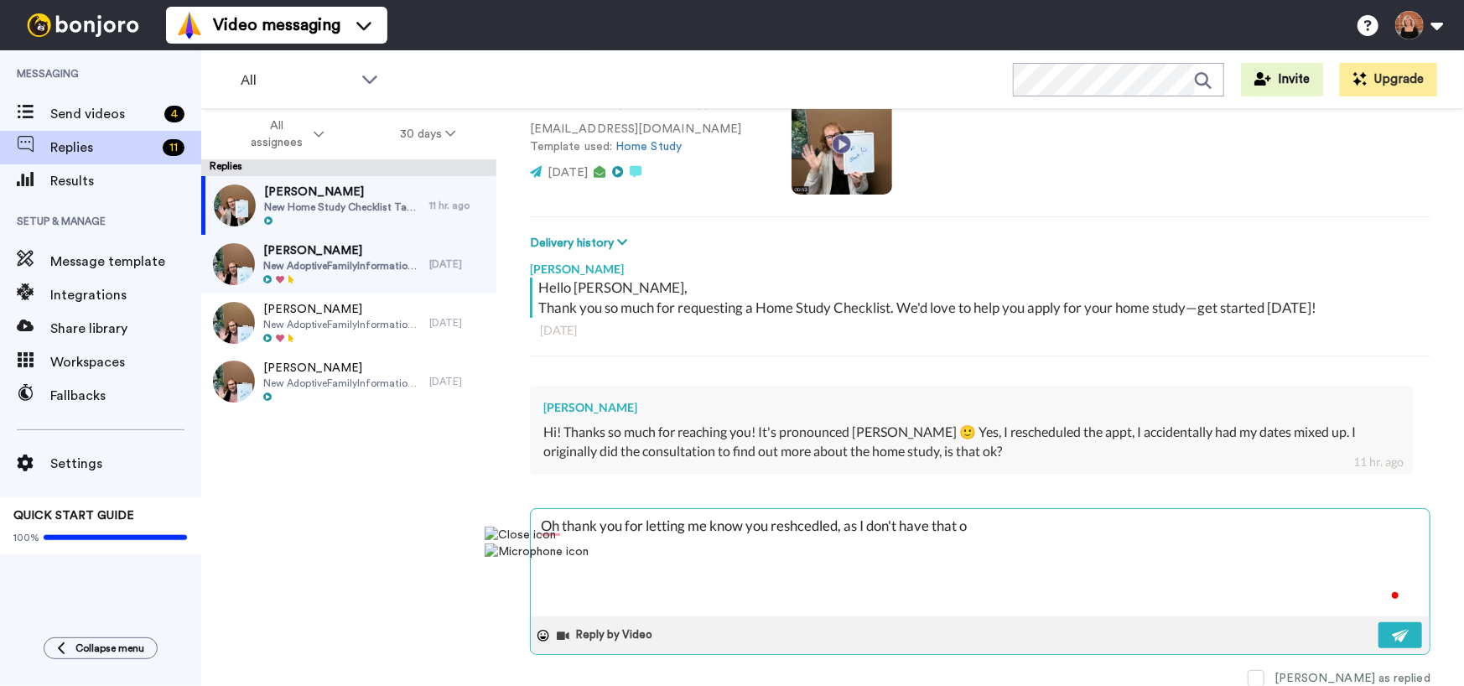
type textarea "Oh thank you for letting me know you reshcedled, as I don't have that on"
type textarea "x"
type textarea "Oh thank you for letting me know you reshcedled, as I don't have that on"
type textarea "x"
type textarea "Oh thank you for letting me know you reshcedled, as I don't have that on m"
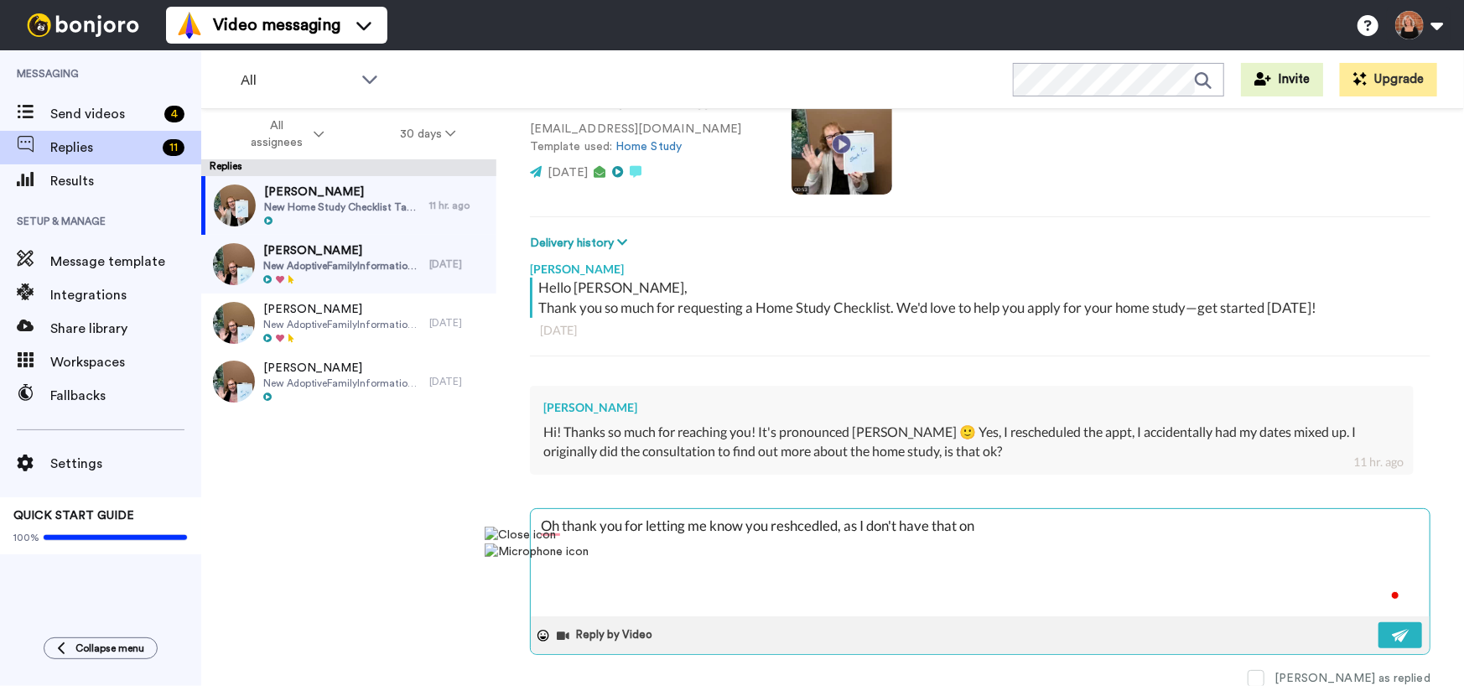
type textarea "x"
type textarea "Oh thank you for letting me know you reshcedled, as I don't have that on my"
type textarea "x"
type textarea "Oh thank you for letting me know you reshcedled, as I don't have that on my"
type textarea "x"
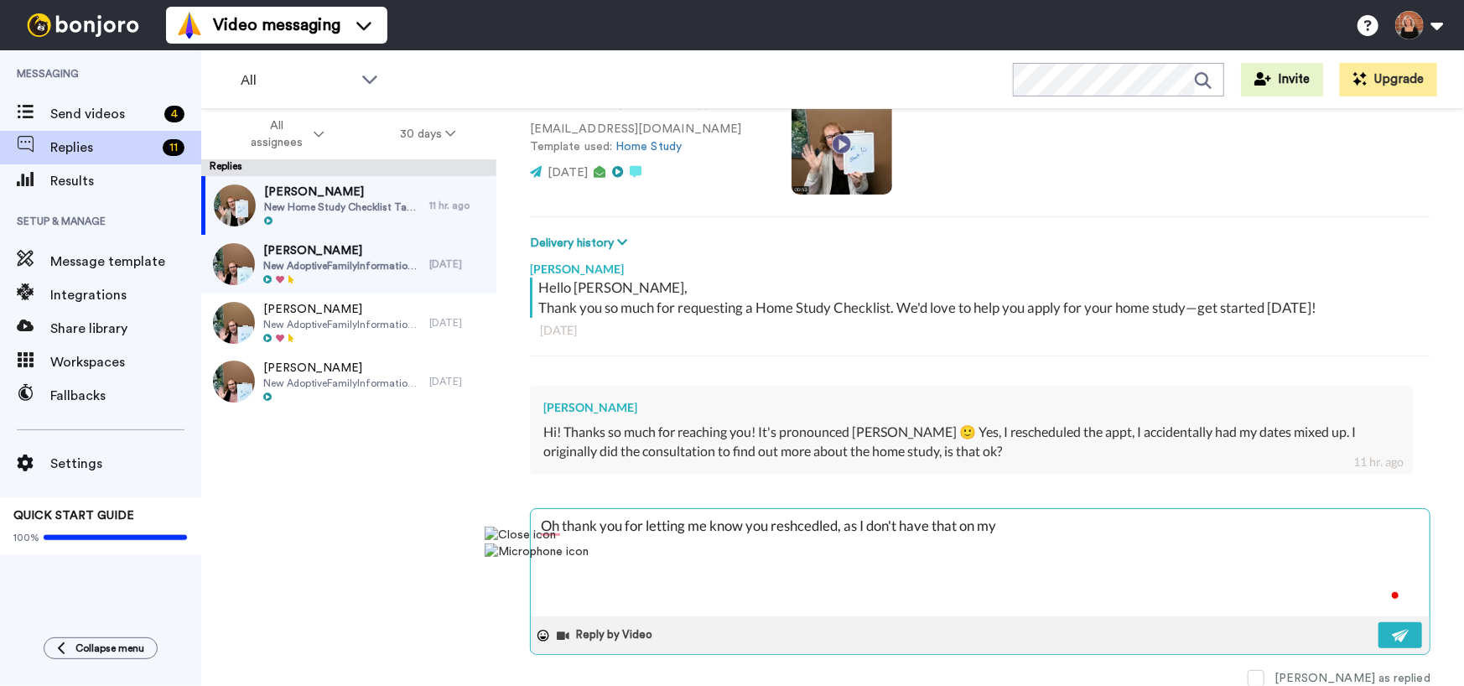
type textarea "Oh thank you for letting me know you reshcedled, as I don't have that on my c"
type textarea "x"
type textarea "Oh thank you for letting me know you reshcedled, as I don't have that on my ca"
type textarea "x"
type textarea "Oh thank you for letting me know you reshcedled, as I don't have that on my cal"
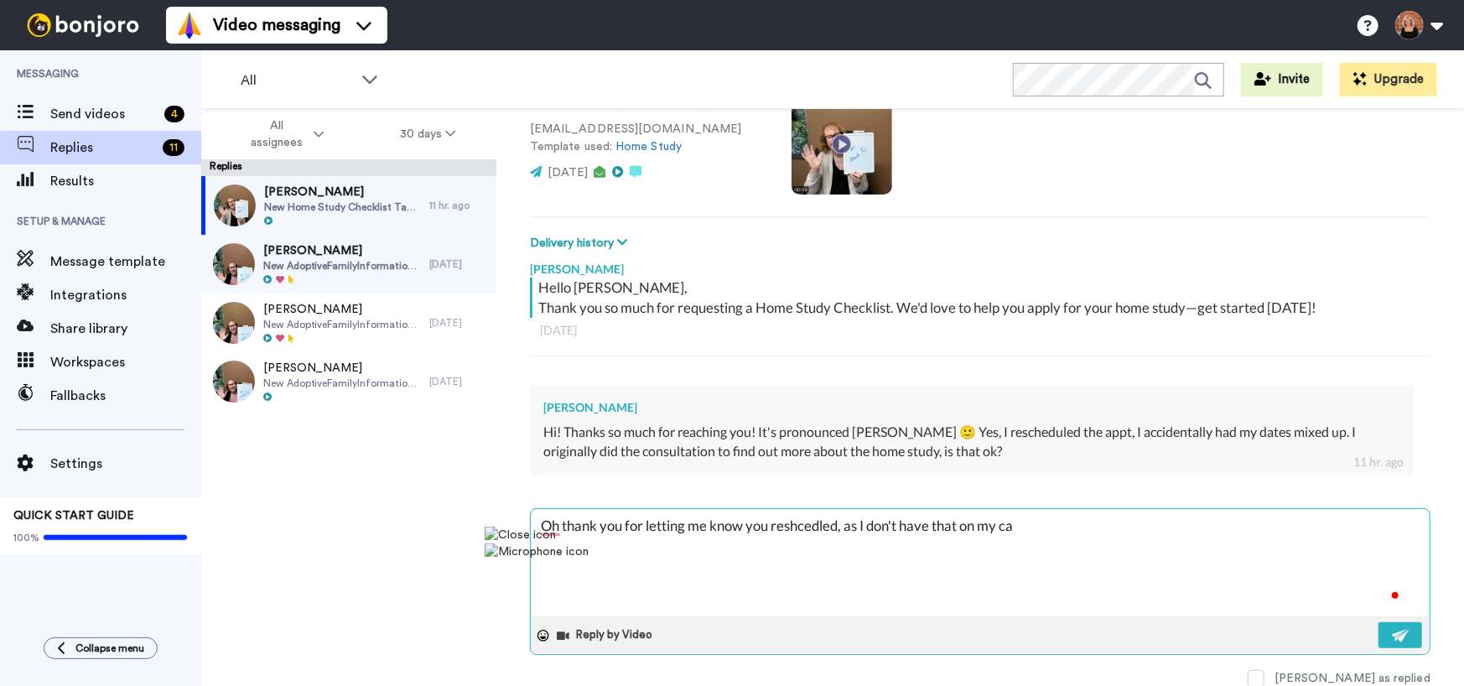
type textarea "x"
type textarea "Oh thank you for letting me know you reshcedled, as I don't have that on my cale"
type textarea "x"
type textarea "Oh thank you for letting me know you reshcedled, as I don't have that on my cal…"
type textarea "x"
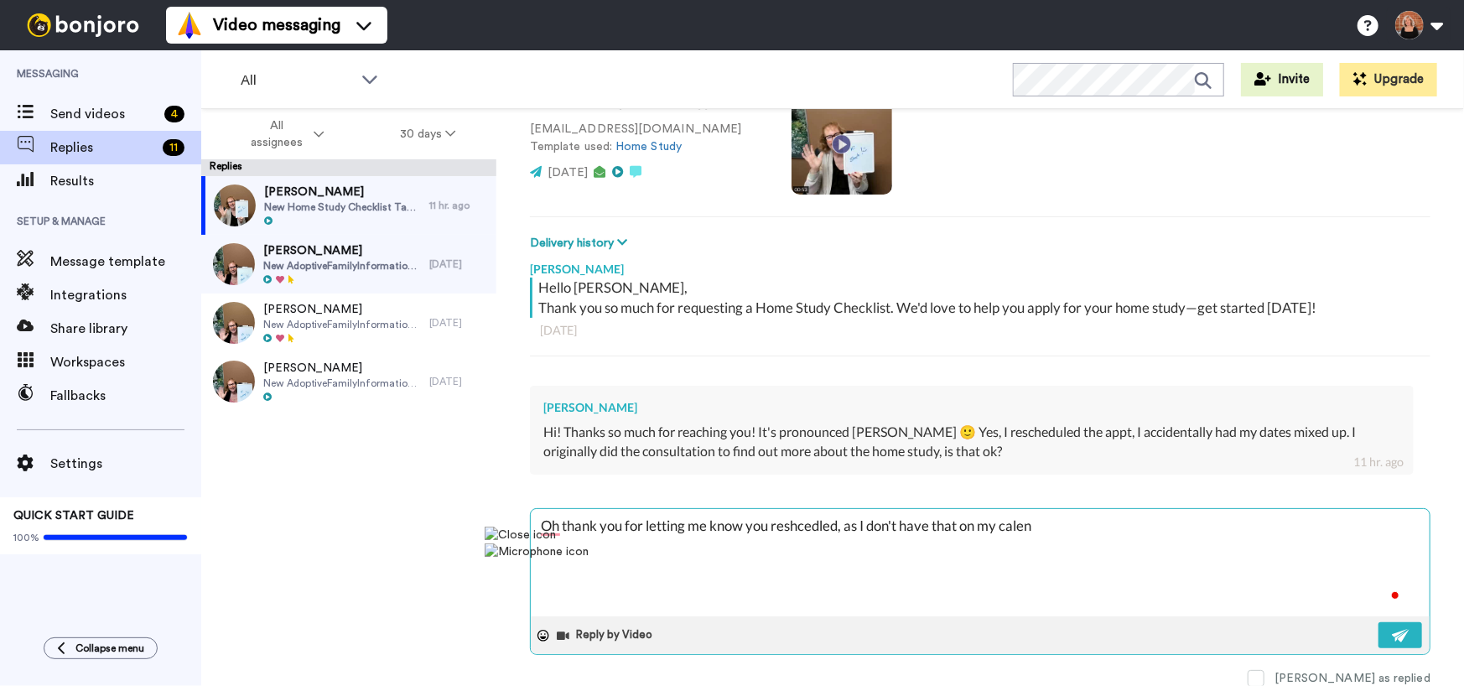
type textarea "Oh thank you for letting me know you reshcedled, as I don't have that on my cal…"
type textarea "x"
type textarea "Oh thank you for letting me know you reshcedled, as I don't have that on my cal…"
type textarea "x"
type textarea "Oh thank you for letting me know you reshcedled, as I don't have that on my cal…"
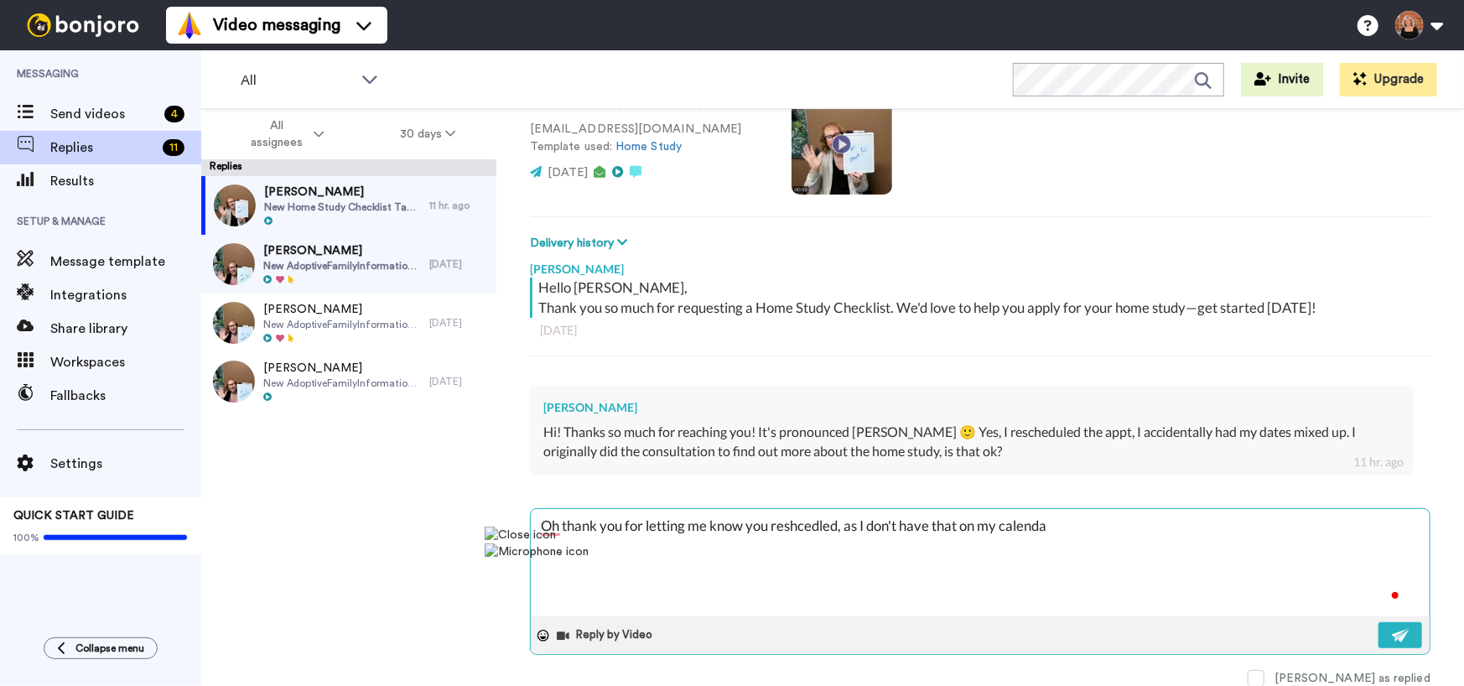
type textarea "x"
type textarea "Oh thank you for letting me know you reshcedled, as I don't have that on my cal…"
type textarea "x"
type textarea "Oh thank you for letting me know you reshcedled, as I don't have that on my cal…"
type textarea "x"
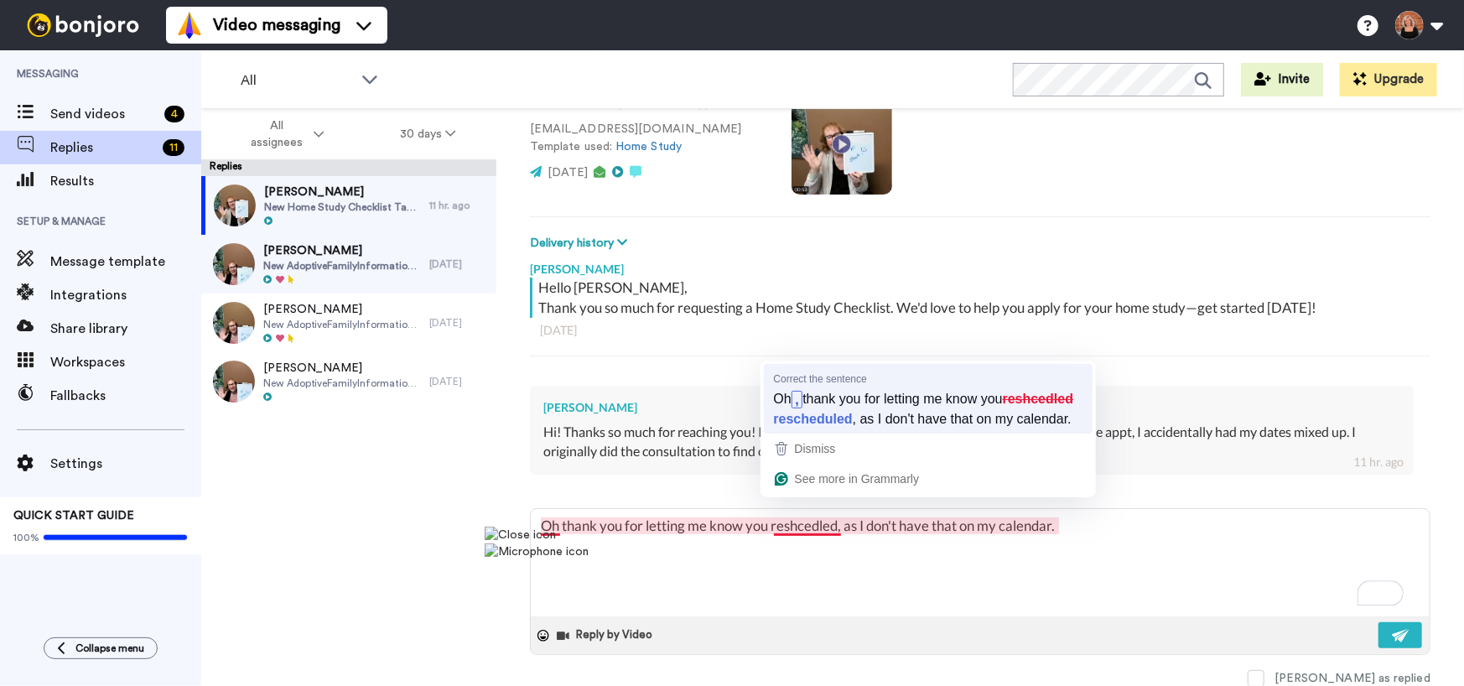
type textarea "Oh, thank you for letting me know you rescheduled, as I don't have that on my c…"
type textarea "x"
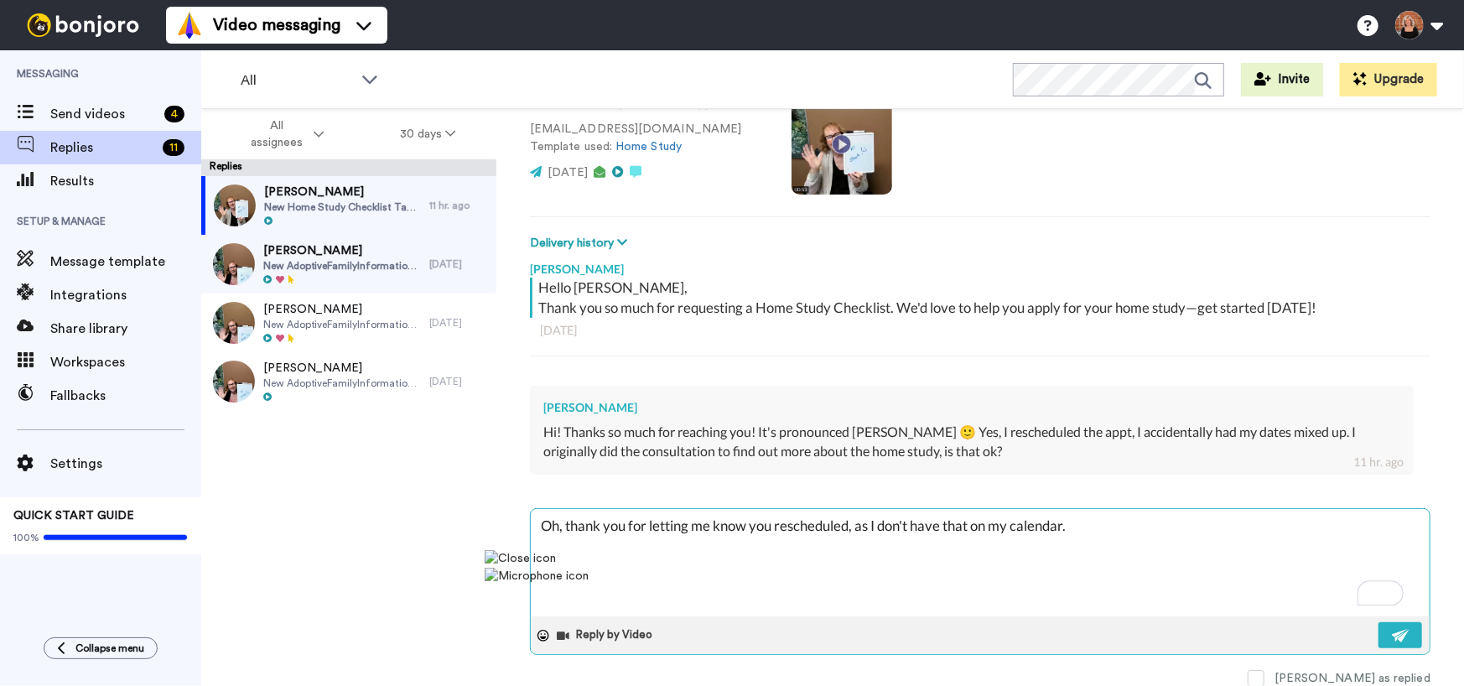
click at [859, 525] on textarea "Oh, thank you for letting me know you rescheduled, as I don't have that on my c…" at bounding box center [980, 562] width 899 height 107
type textarea "Oh, thank you for letting me know you rescheduled, cas I don't have that on my …"
type textarea "x"
type textarea "Oh, thank you for letting me know you rescheduled, caas I don't have that on my…"
type textarea "x"
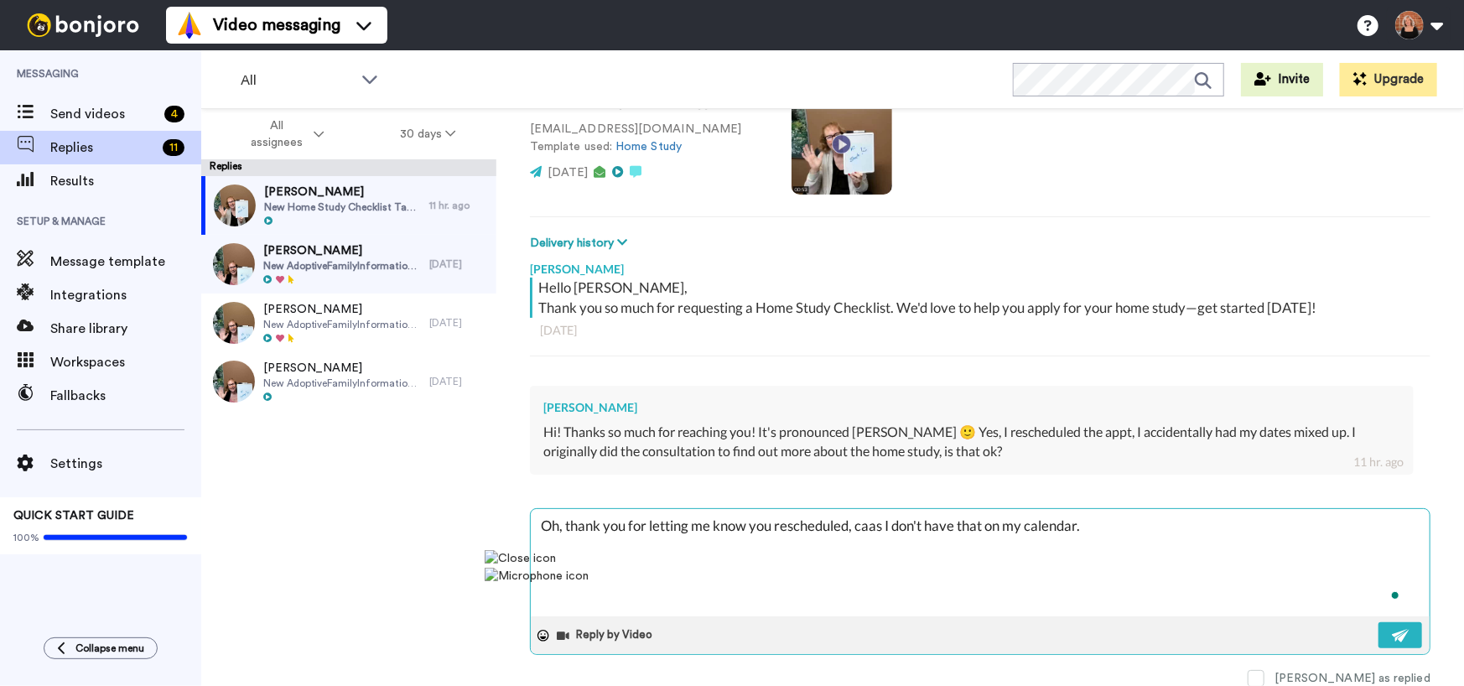
type textarea "Oh, thank you for letting me know you rescheduled, [PERSON_NAME] I don't have t…"
type textarea "x"
type textarea "Oh, thank you for letting me know you rescheduled, can as I don't have that on …"
type textarea "x"
type textarea "Oh, thank you for letting me know you rescheduled, can yas I don't have that on…"
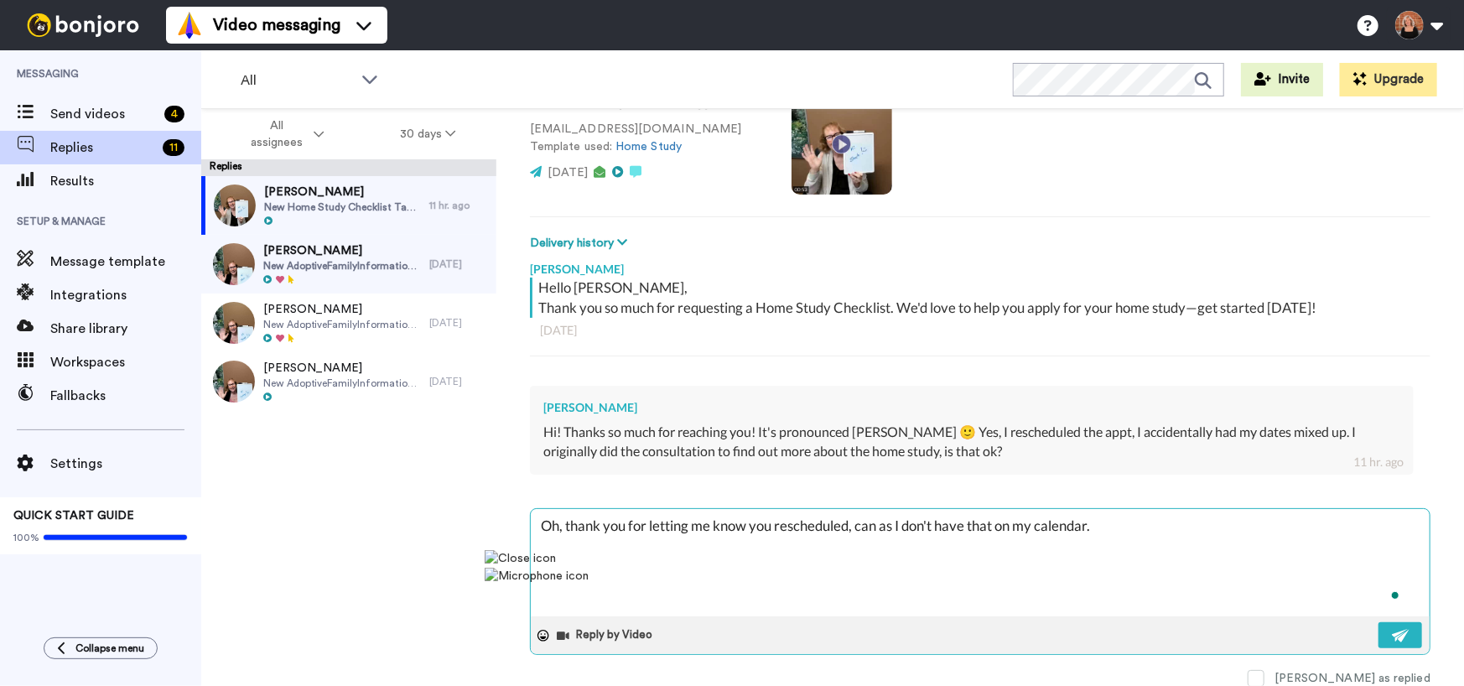
type textarea "x"
type textarea "Oh, thank you for letting me know you rescheduled, can [PERSON_NAME] I don't ha…"
type textarea "x"
type textarea "Oh, thank you for letting me know you rescheduled, can youas I don't have that …"
type textarea "x"
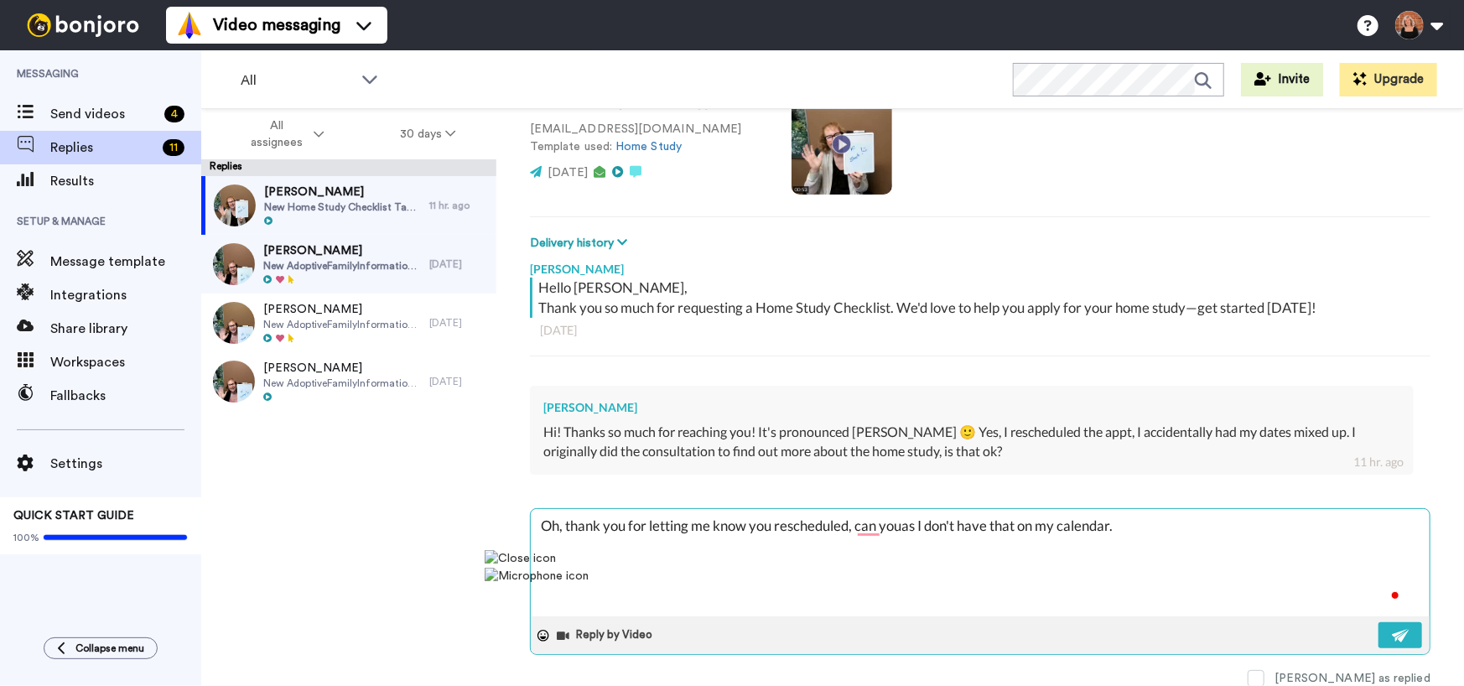
type textarea "Oh, thank you for letting me know you rescheduled, can you as I don't have that…"
type textarea "x"
type textarea "Oh, thank you for letting me know you rescheduled, can you tas I don't have tha…"
type textarea "x"
type textarea "Oh, thank you for letting me know you rescheduled, can you teas I don't have th…"
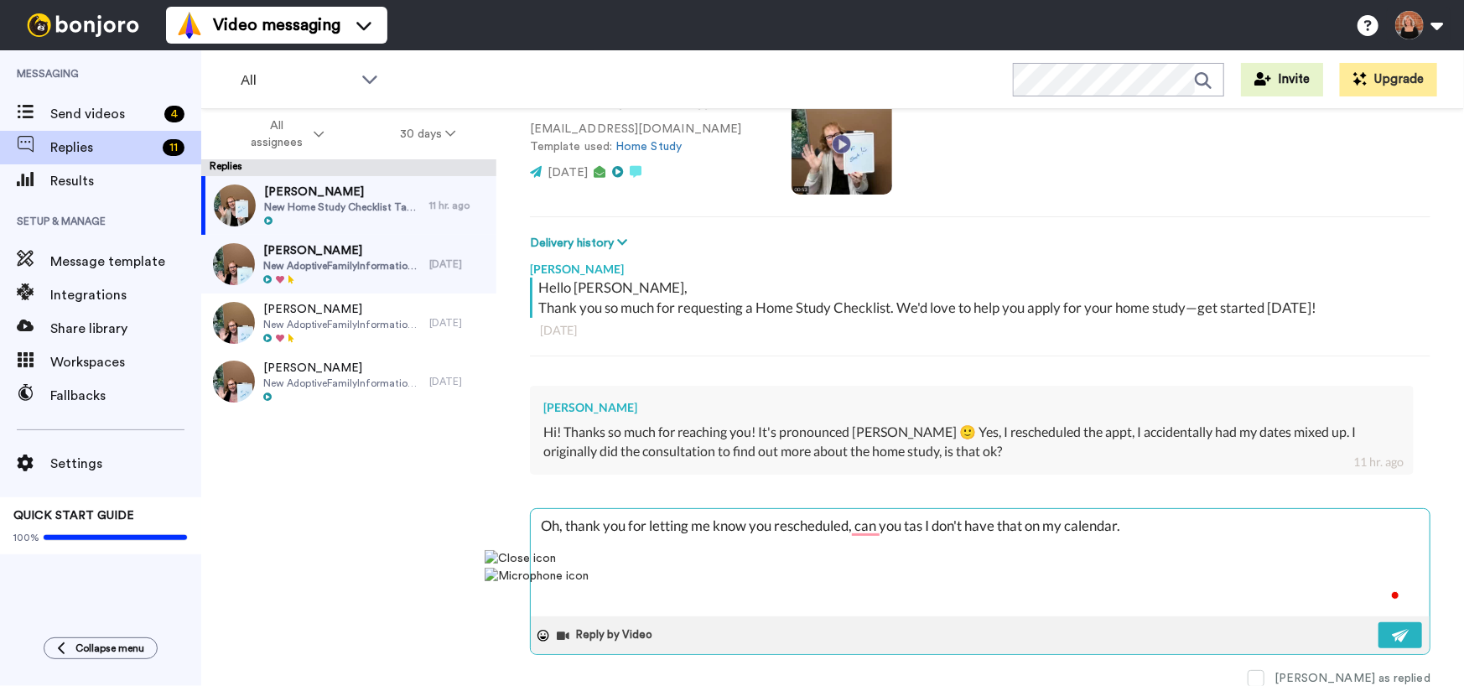
type textarea "x"
type textarea "Oh, thank you for letting me know you rescheduled, can you telas I don't have t…"
type textarea "x"
type textarea "Oh, thank you for letting me know you rescheduled, can you tellas I don't have …"
type textarea "x"
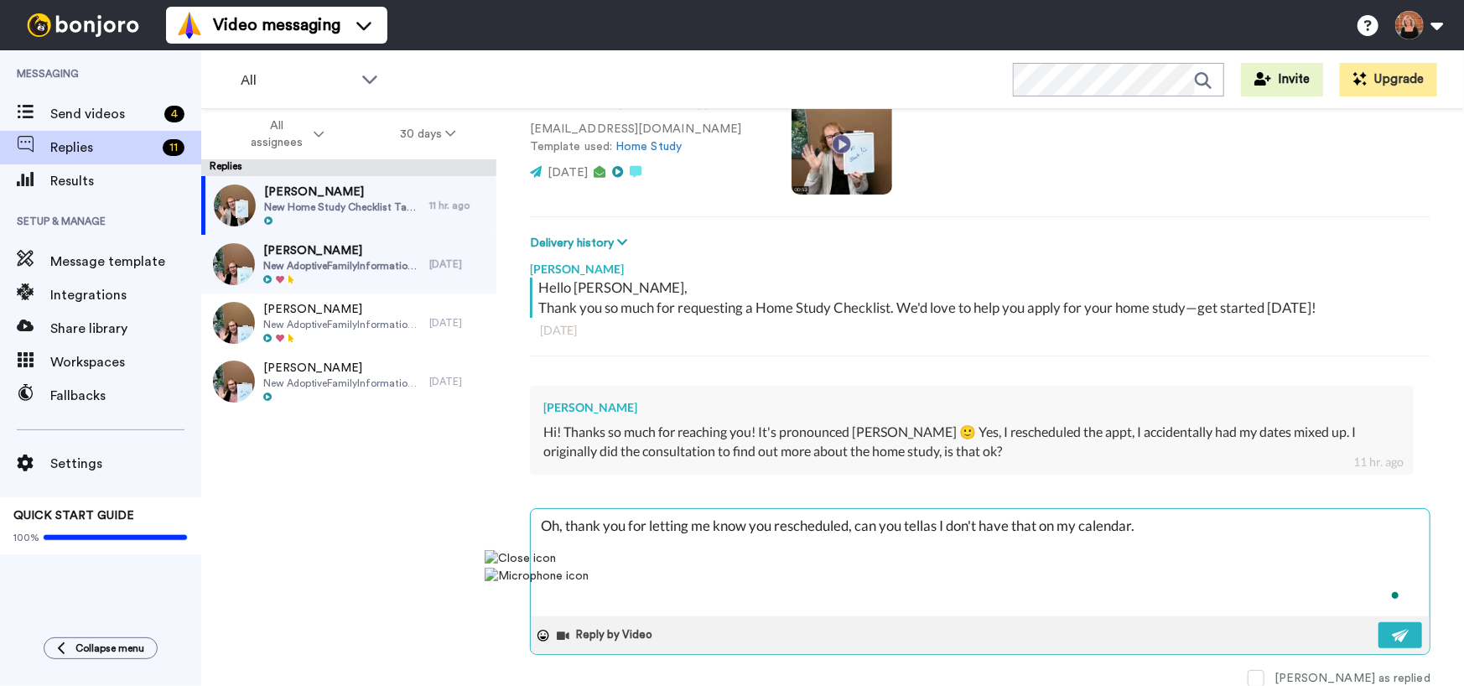
type textarea "Oh, thank you for letting me know you rescheduled, can you tell as I don't have…"
type textarea "x"
click at [1170, 532] on textarea "Oh, thank you for letting me know you rescheduled, can you tell me when you res…" at bounding box center [980, 562] width 899 height 107
click at [1172, 527] on textarea "Oh, thank you for letting me know you rescheduled. Can you tell me when you res…" at bounding box center [980, 562] width 899 height 107
click at [719, 550] on textarea "Oh, thank you for letting me know you rescheduled. Can you tell me when you res…" at bounding box center [980, 562] width 899 height 107
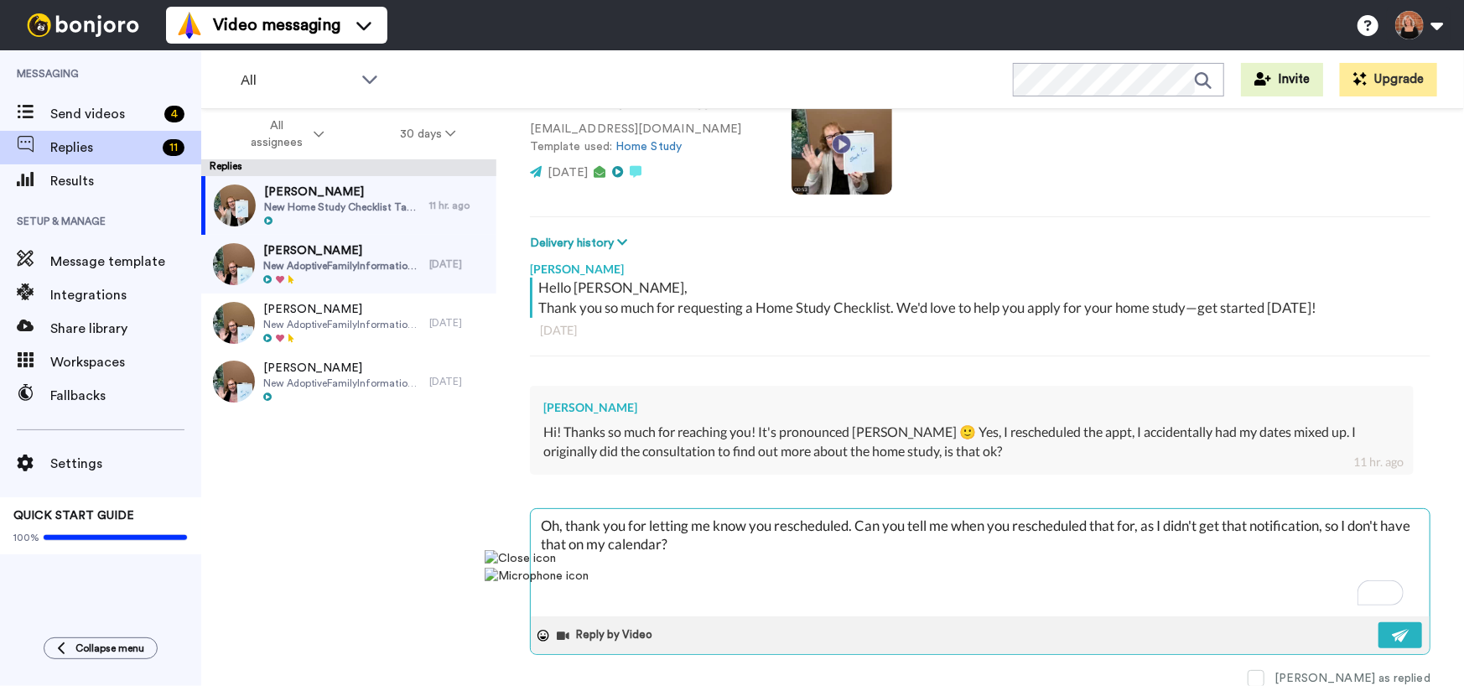
click at [1327, 527] on textarea "Oh, thank you for letting me know you rescheduled. Can you tell me when you res…" at bounding box center [980, 562] width 899 height 107
click at [1392, 636] on img at bounding box center [1401, 635] width 18 height 13
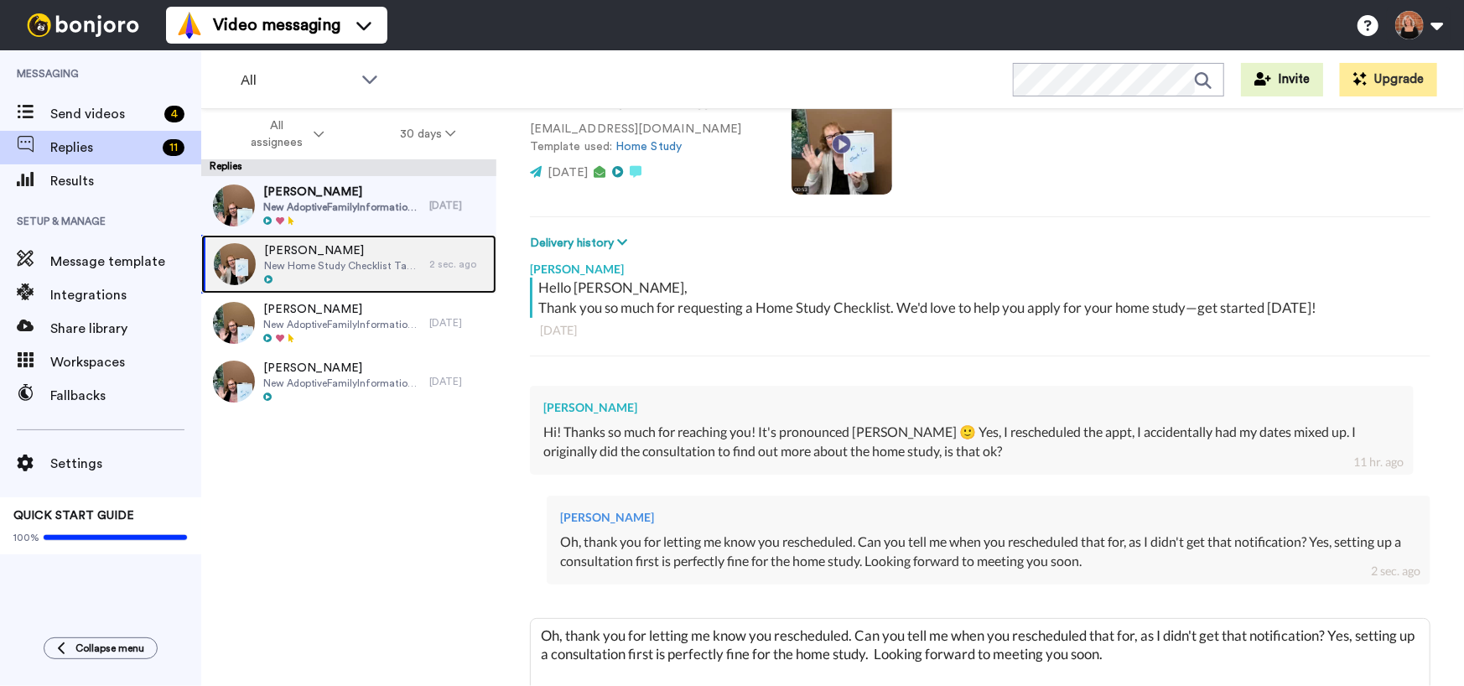
click at [335, 256] on span "[PERSON_NAME]" at bounding box center [342, 250] width 157 height 17
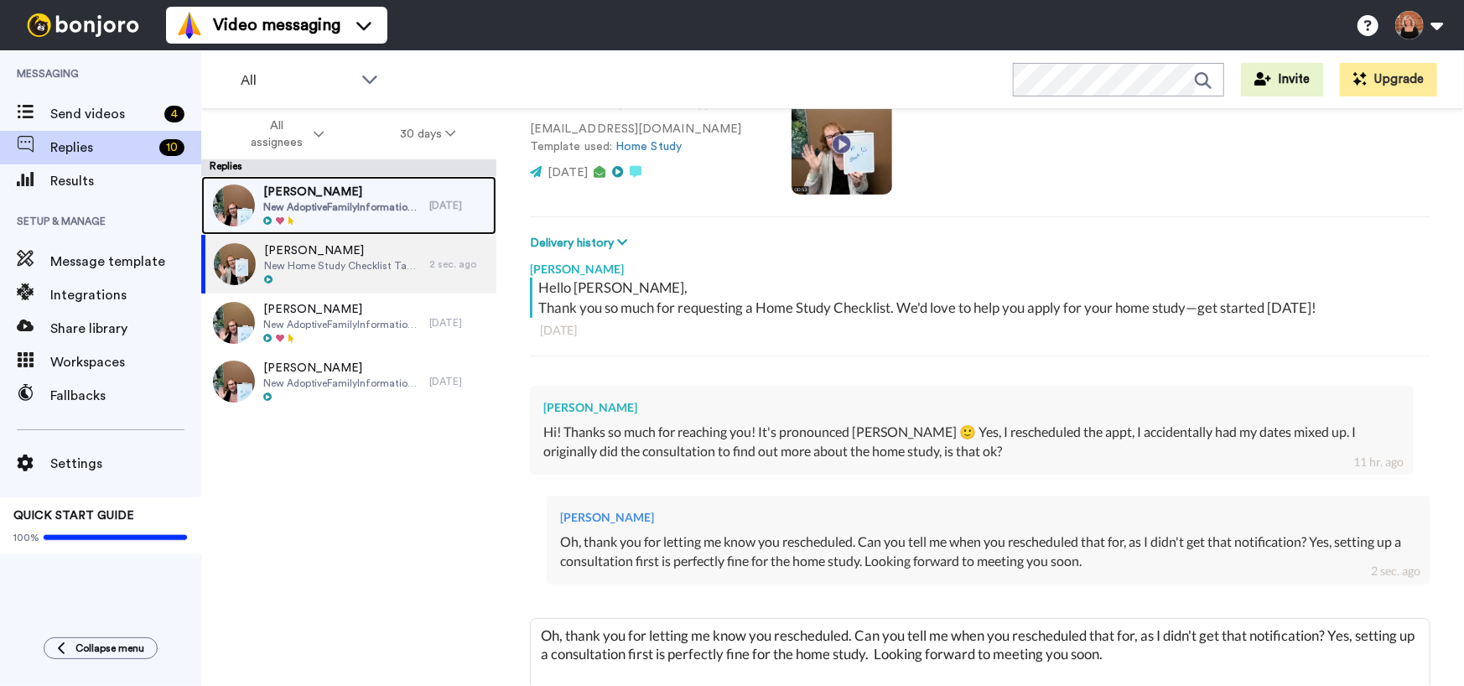
click at [343, 210] on span "New AdoptiveFamilyInformationPacket Tagged" at bounding box center [342, 206] width 158 height 13
